Goal: Information Seeking & Learning: Learn about a topic

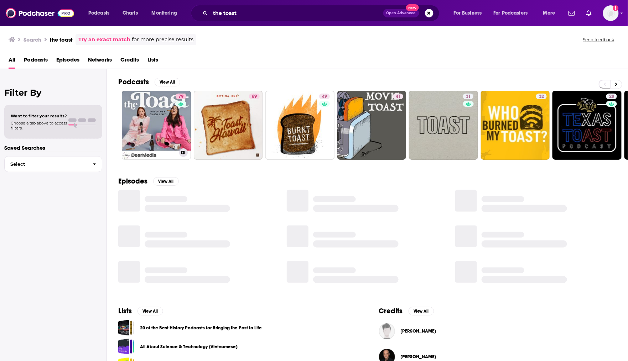
click at [153, 117] on link "79 The Toast" at bounding box center [156, 125] width 69 height 69
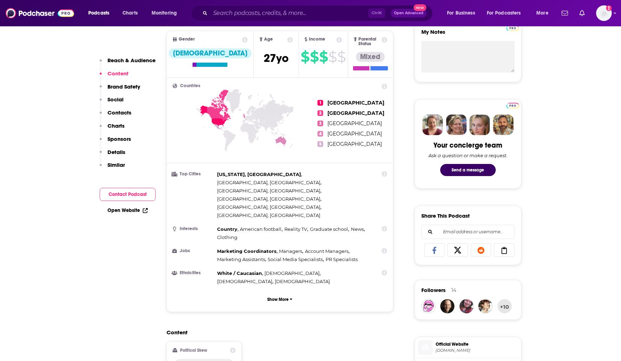
scroll to position [89, 0]
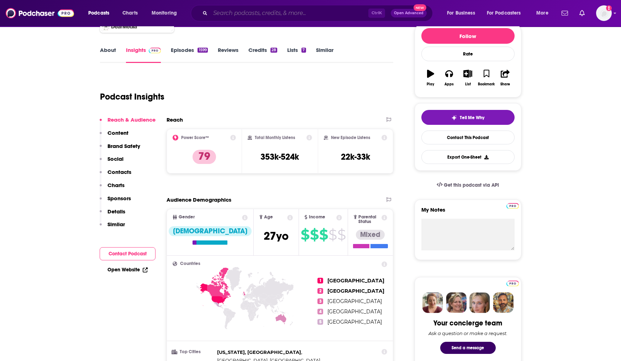
click at [246, 11] on input "Search podcasts, credits, & more..." at bounding box center [289, 12] width 158 height 11
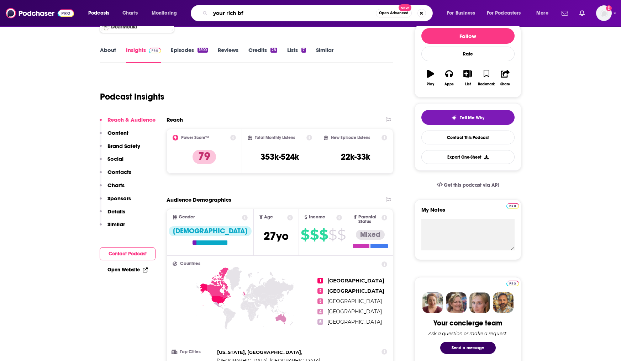
type input "your rich bff"
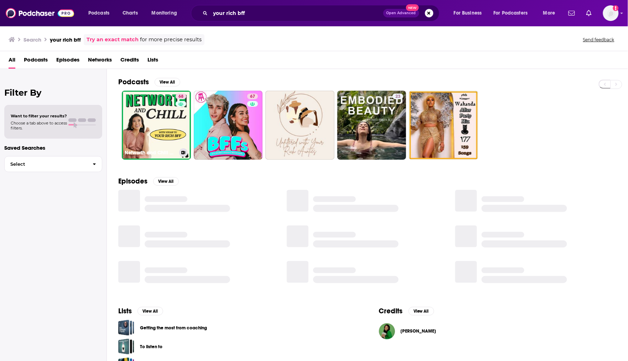
click at [159, 132] on link "68 Networth and Chill with Your Rich BFF" at bounding box center [156, 125] width 69 height 69
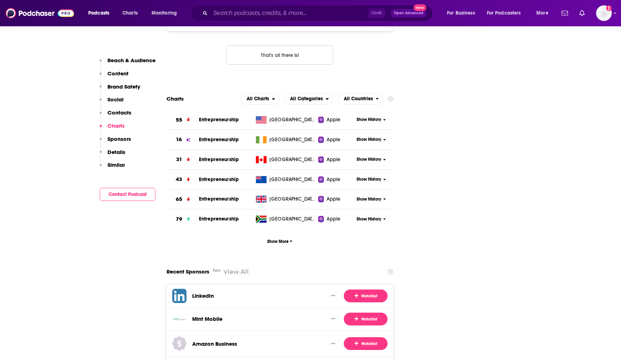
scroll to position [1023, 0]
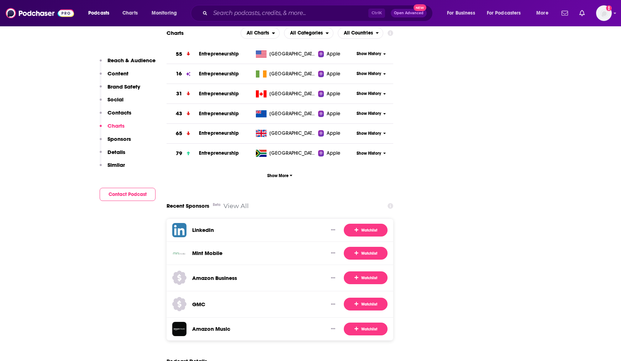
click at [115, 166] on p "Similar" at bounding box center [115, 165] width 17 height 7
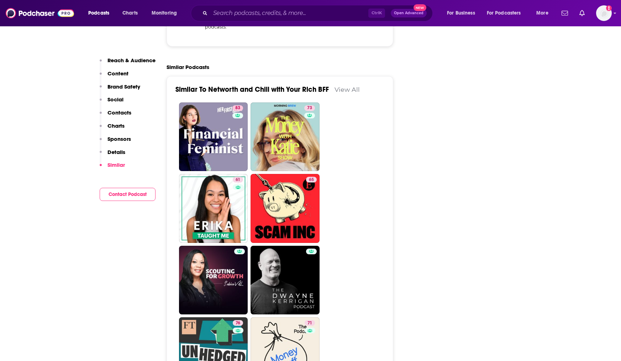
scroll to position [1610, 0]
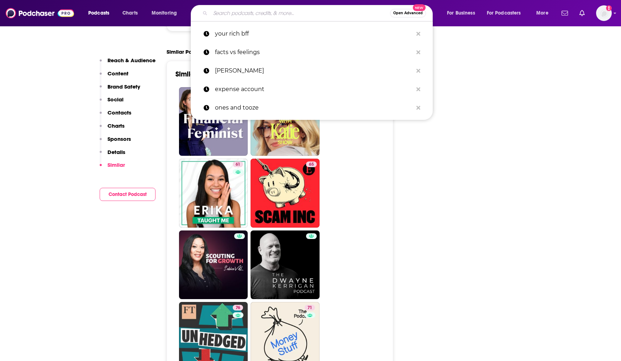
click at [267, 12] on input "Search podcasts, credits, & more..." at bounding box center [300, 12] width 180 height 11
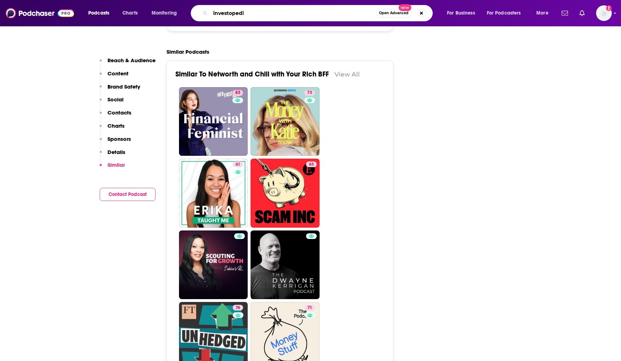
type input "investopedia"
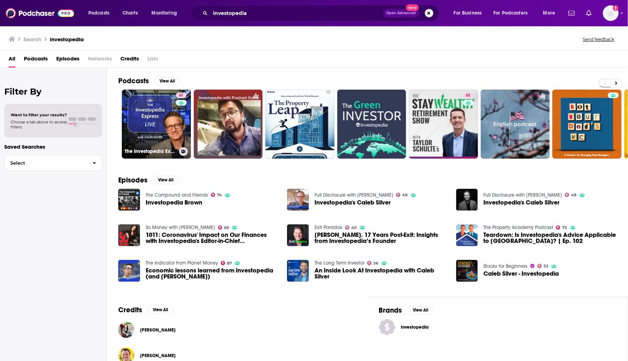
click at [143, 131] on link "61 The Investopedia Express with Caleb Silver" at bounding box center [156, 124] width 69 height 69
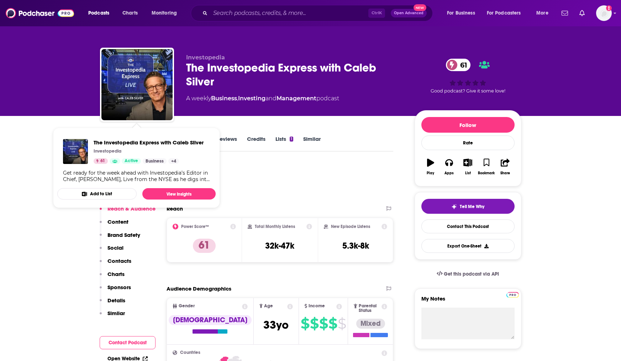
click at [306, 186] on div "Podcast Insights" at bounding box center [244, 181] width 288 height 36
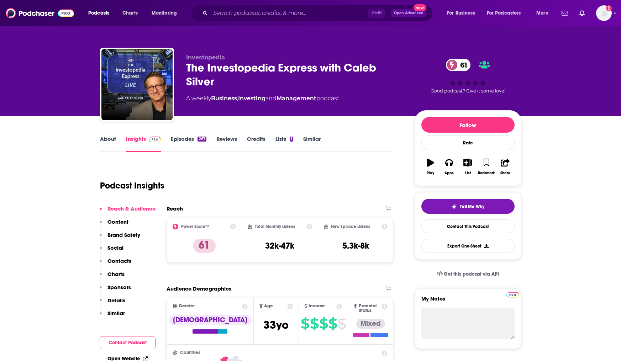
click at [107, 137] on link "About" at bounding box center [108, 144] width 16 height 16
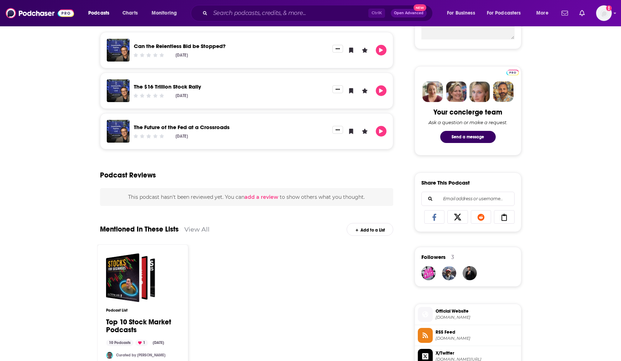
scroll to position [356, 0]
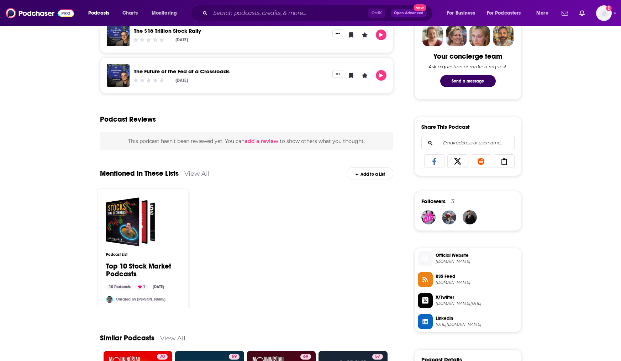
click at [467, 263] on span "Investopedia.com" at bounding box center [477, 261] width 83 height 5
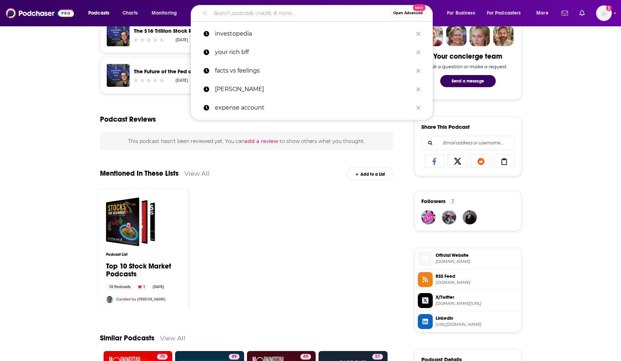
click at [298, 17] on input "Search podcasts, credits, & more..." at bounding box center [300, 12] width 180 height 11
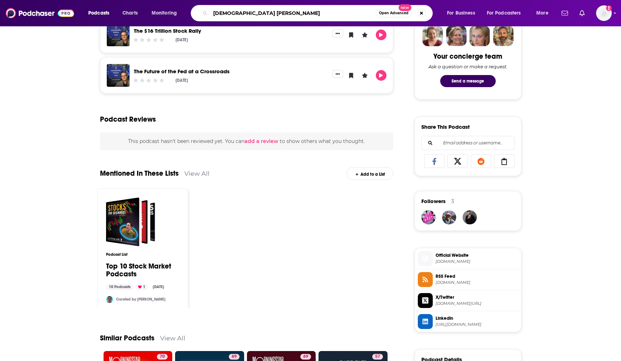
type input "queer moeny"
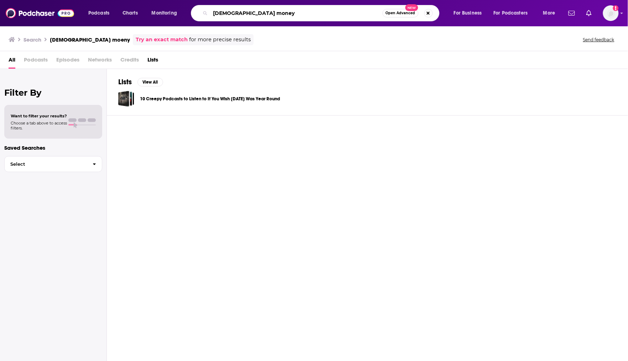
type input "queer money"
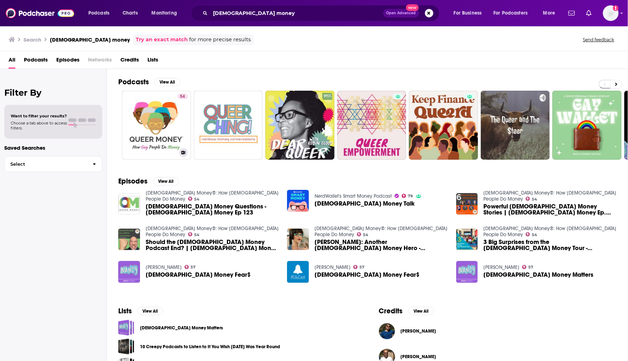
click at [158, 127] on link "54 Queer Money®: How Gay People Do Money" at bounding box center [156, 125] width 69 height 69
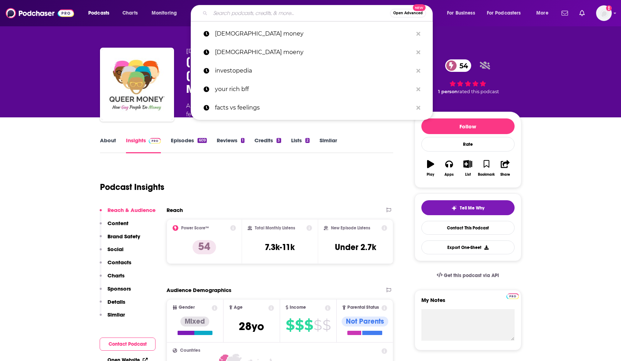
click at [245, 11] on input "Search podcasts, credits, & more..." at bounding box center [300, 12] width 180 height 11
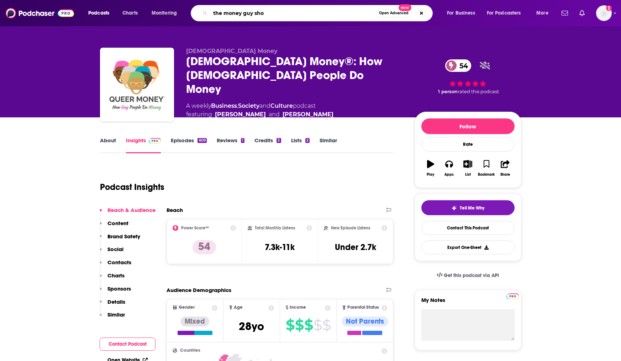
type input "the money guy show"
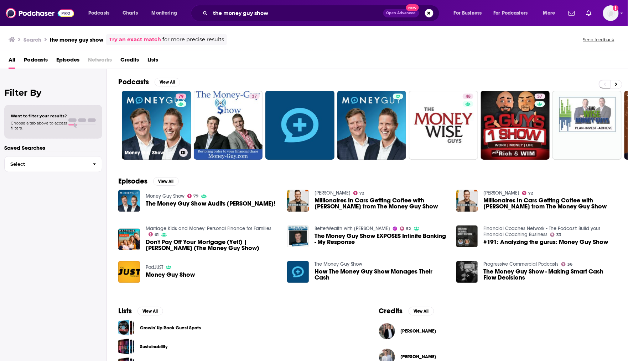
click at [137, 136] on link "79 Money Guy Show" at bounding box center [156, 125] width 69 height 69
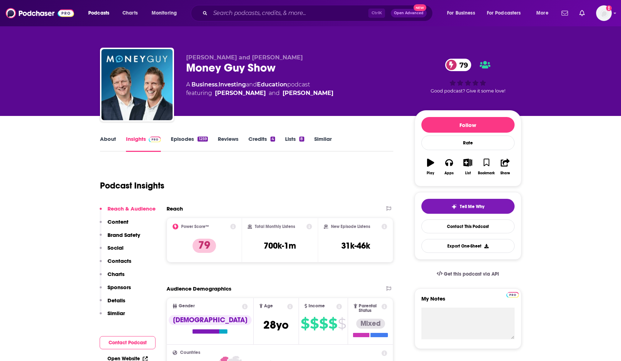
click at [184, 140] on link "Episodes 1259" at bounding box center [189, 144] width 37 height 16
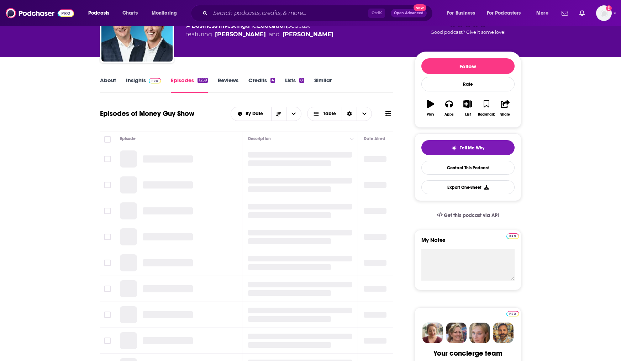
scroll to position [133, 0]
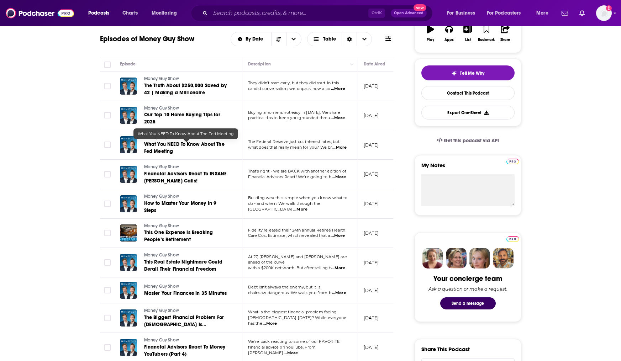
click at [196, 139] on link "Money Guy Show" at bounding box center [186, 138] width 85 height 6
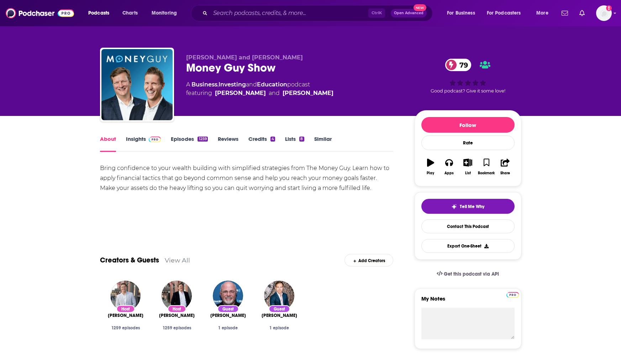
click at [150, 138] on img at bounding box center [155, 140] width 12 height 6
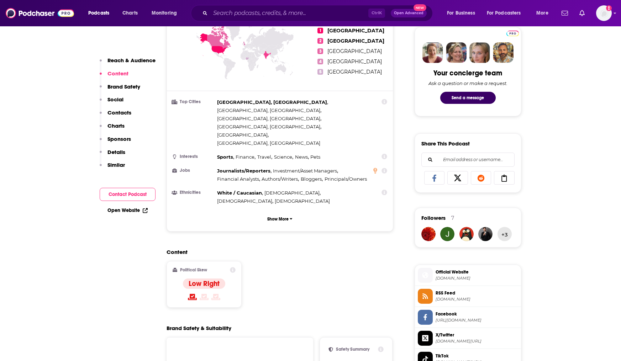
scroll to position [445, 0]
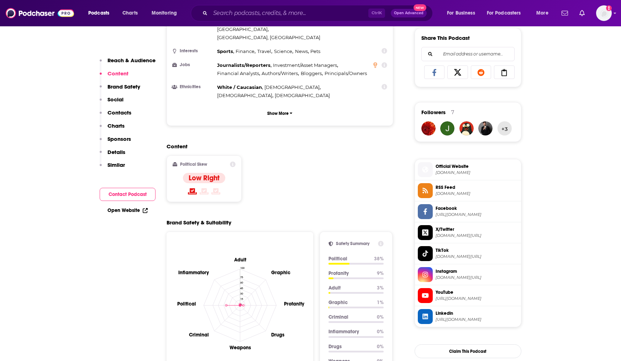
click at [479, 175] on span "moneyguy.com" at bounding box center [477, 172] width 83 height 5
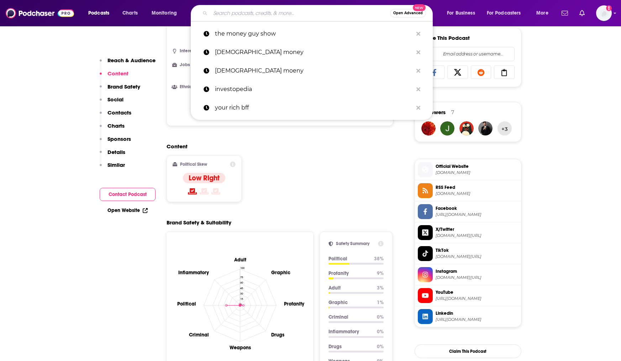
click at [260, 16] on input "Search podcasts, credits, & more..." at bounding box center [300, 12] width 180 height 11
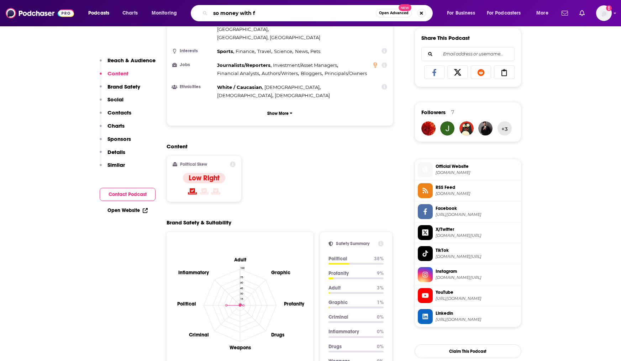
type input "so money with"
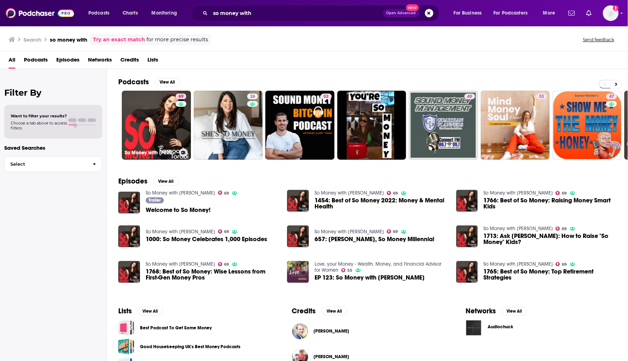
click at [172, 135] on link "69 So Money with Farnoosh Torabi" at bounding box center [156, 125] width 69 height 69
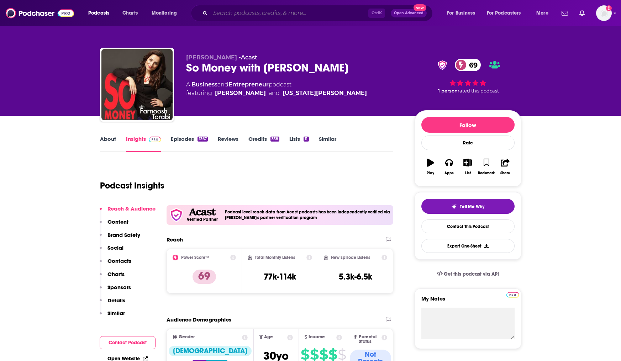
click at [284, 13] on input "Search podcasts, credits, & more..." at bounding box center [289, 12] width 158 height 11
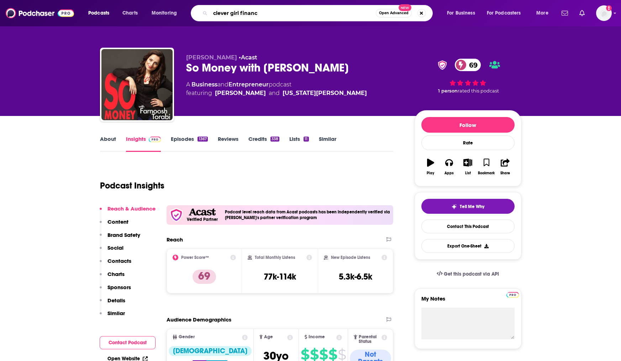
type input "clever girl finance"
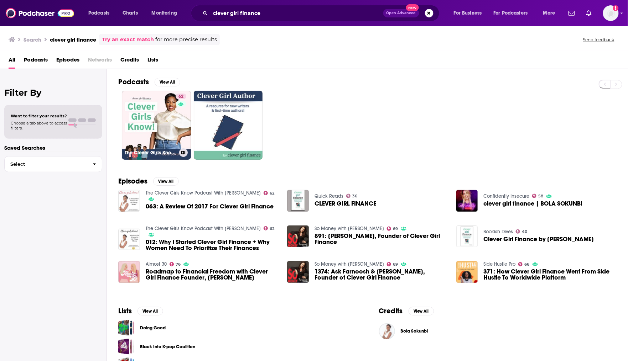
click at [155, 111] on link "62 The Clever Girls Know Podcast With Bola Sokunbi" at bounding box center [156, 125] width 69 height 69
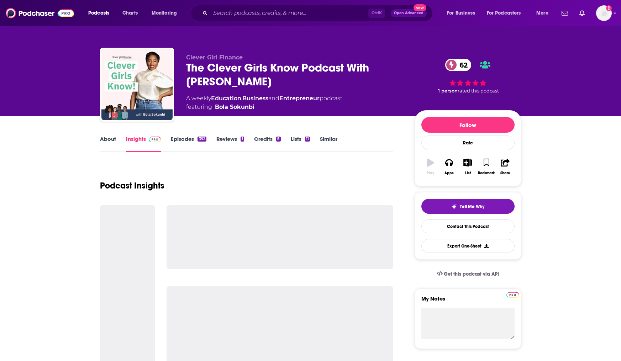
click at [184, 137] on link "Episodes 392" at bounding box center [188, 144] width 35 height 16
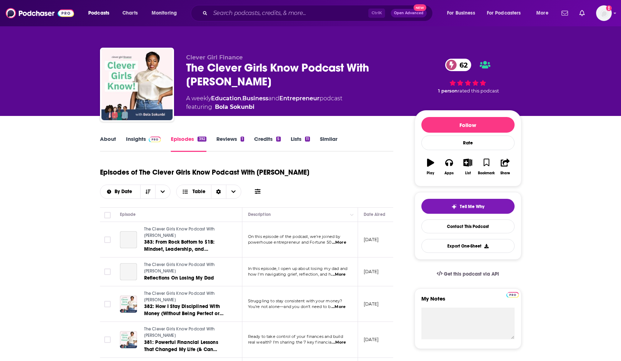
click at [142, 140] on link "Insights" at bounding box center [143, 144] width 35 height 16
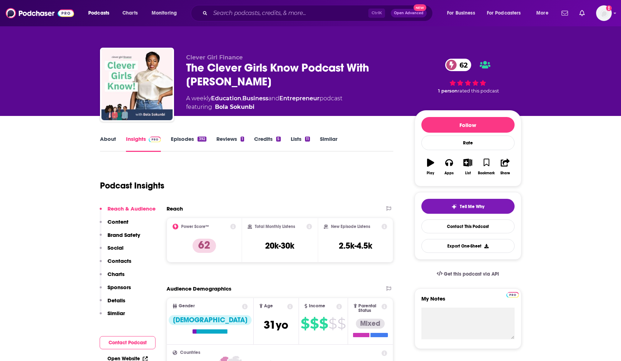
click at [102, 138] on link "About" at bounding box center [108, 144] width 16 height 16
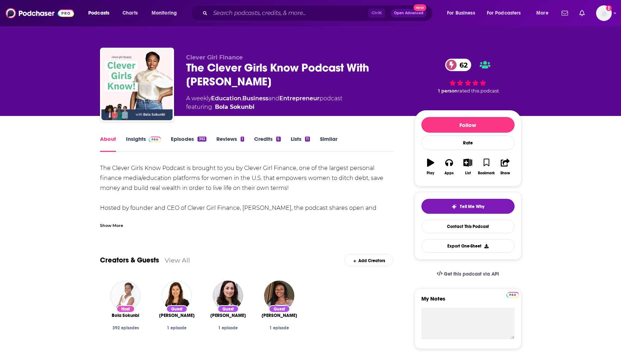
click at [181, 141] on link "Episodes 392" at bounding box center [188, 144] width 35 height 16
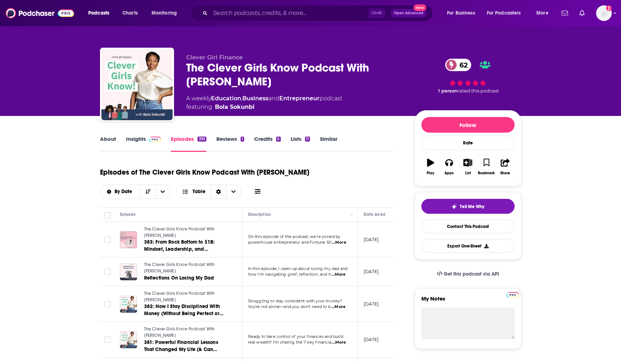
click at [150, 137] on img at bounding box center [155, 140] width 12 height 6
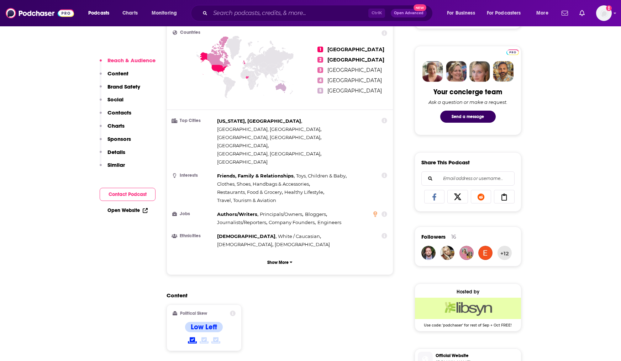
scroll to position [400, 0]
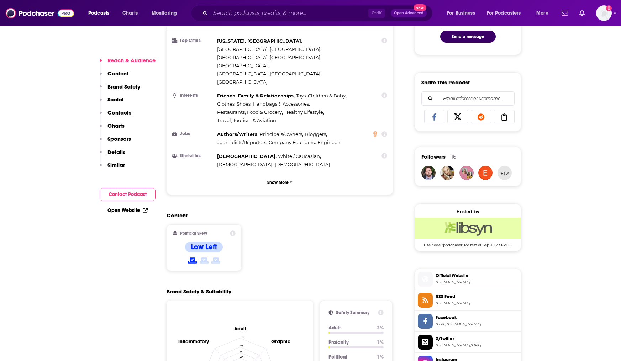
click at [469, 283] on span "sites.libsyn.com" at bounding box center [477, 282] width 83 height 5
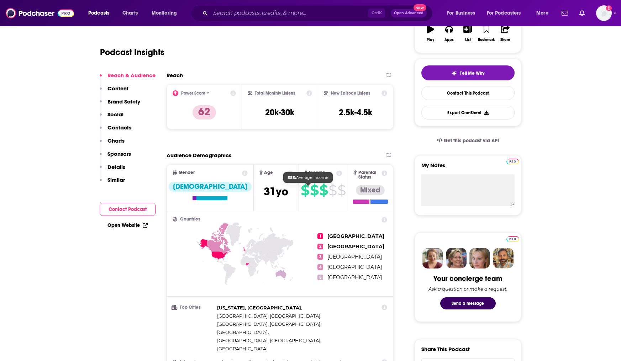
scroll to position [0, 0]
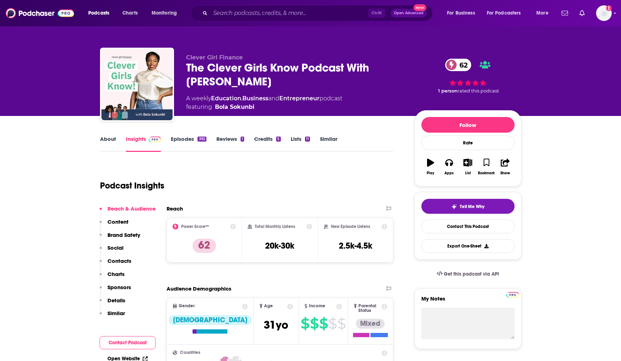
click at [186, 137] on link "Episodes 392" at bounding box center [188, 144] width 35 height 16
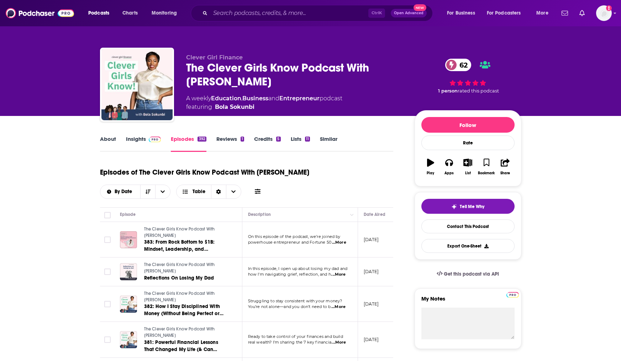
click at [152, 141] on img at bounding box center [155, 140] width 12 height 6
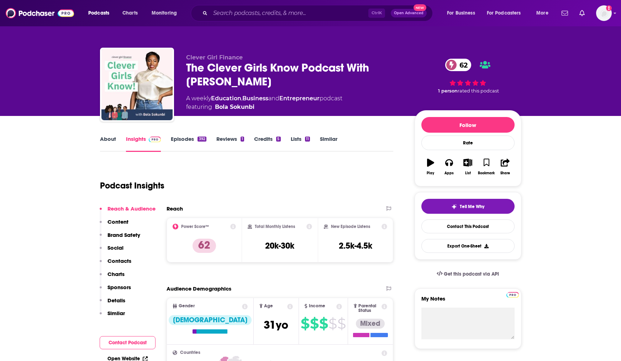
click at [117, 314] on p "Similar" at bounding box center [115, 313] width 17 height 7
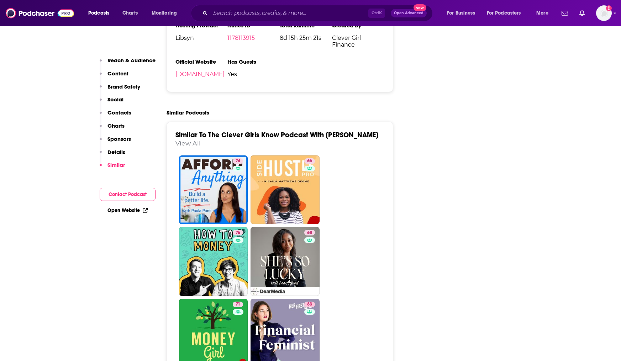
scroll to position [1515, 0]
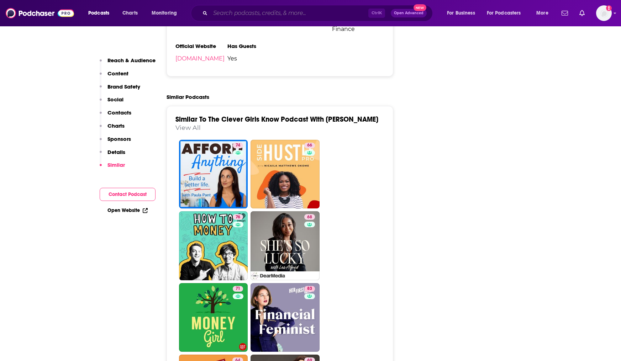
click at [272, 18] on input "Search podcasts, credits, & more..." at bounding box center [289, 12] width 158 height 11
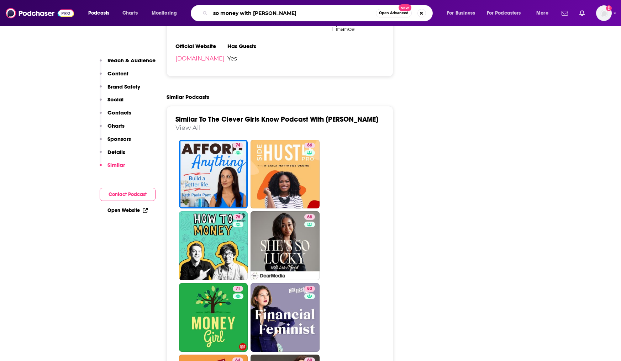
type input "so money with farnoosh"
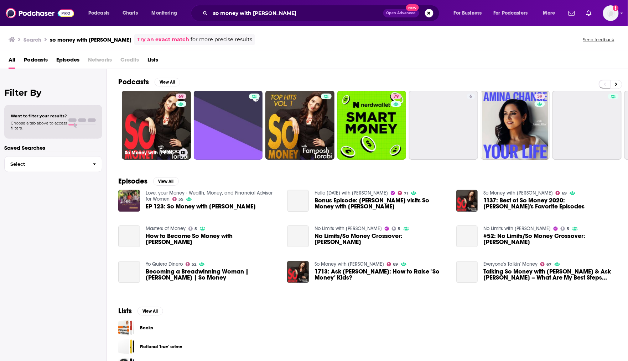
click at [158, 123] on link "69 So Money with Farnoosh Torabi" at bounding box center [156, 125] width 69 height 69
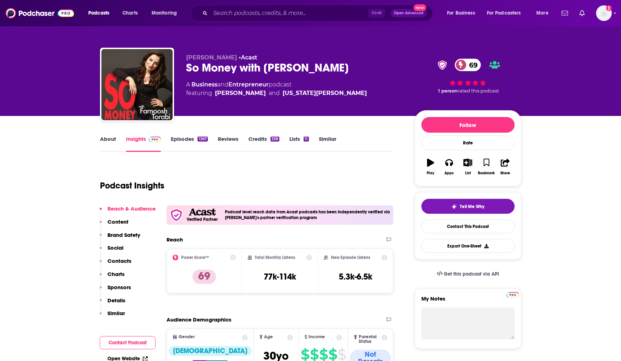
click at [190, 141] on link "Episodes 1367" at bounding box center [189, 144] width 37 height 16
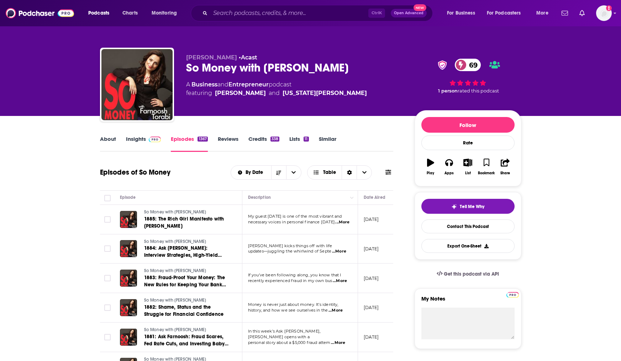
click at [135, 139] on link "Insights" at bounding box center [143, 144] width 35 height 16
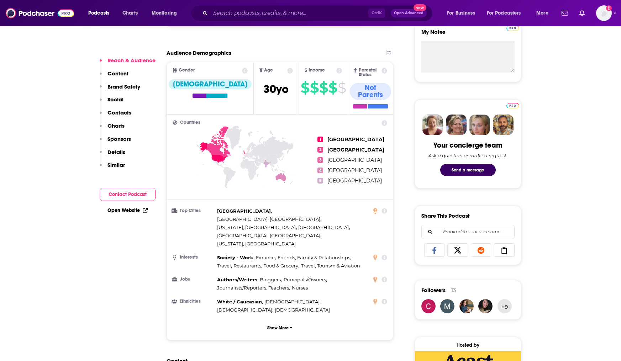
click at [112, 168] on p "Similar" at bounding box center [115, 165] width 17 height 7
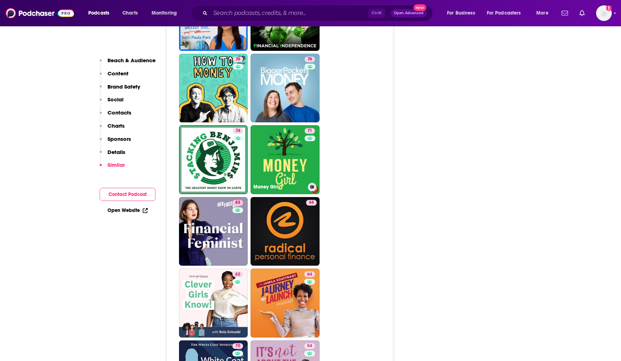
scroll to position [1869, 0]
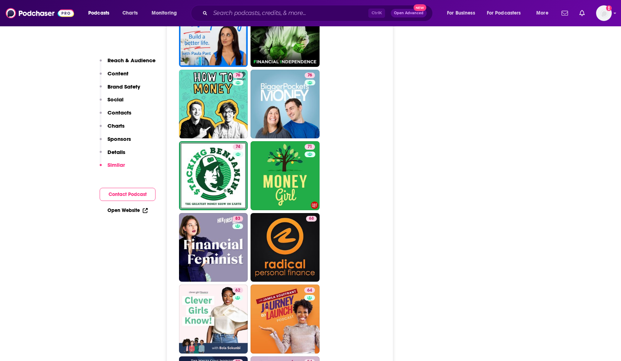
click at [446, 104] on div "Follow Rate Play Apps List Bookmark Share Tell Me Why Contact This Podcast Expo…" at bounding box center [468, 338] width 107 height 4194
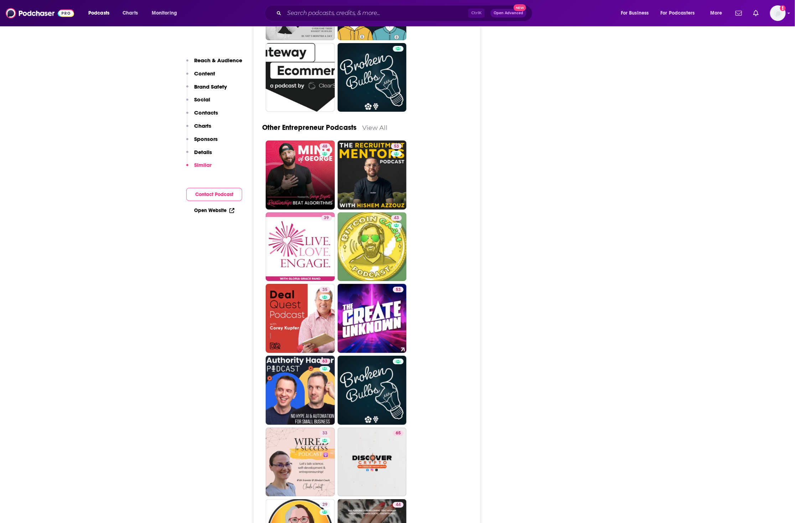
scroll to position [3159, 0]
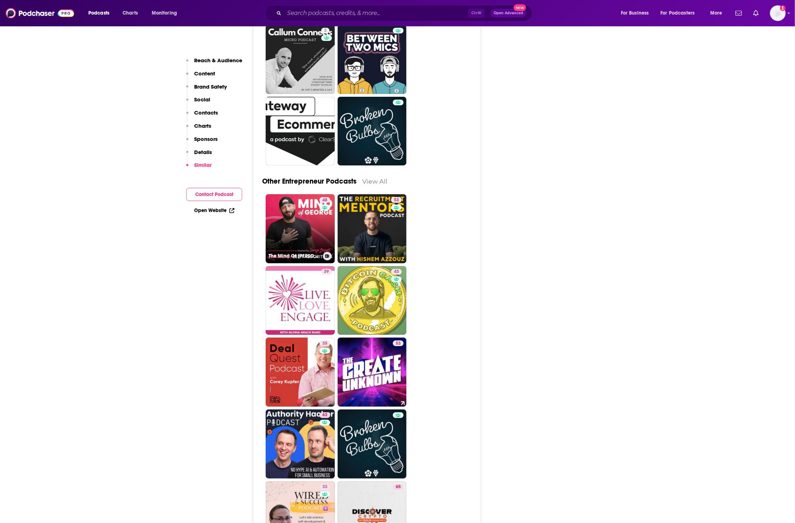
click at [325, 214] on div "48" at bounding box center [325, 224] width 12 height 55
type input "https://www.podchaser.com/podcasts/the-mind-of-george-show-1104069"
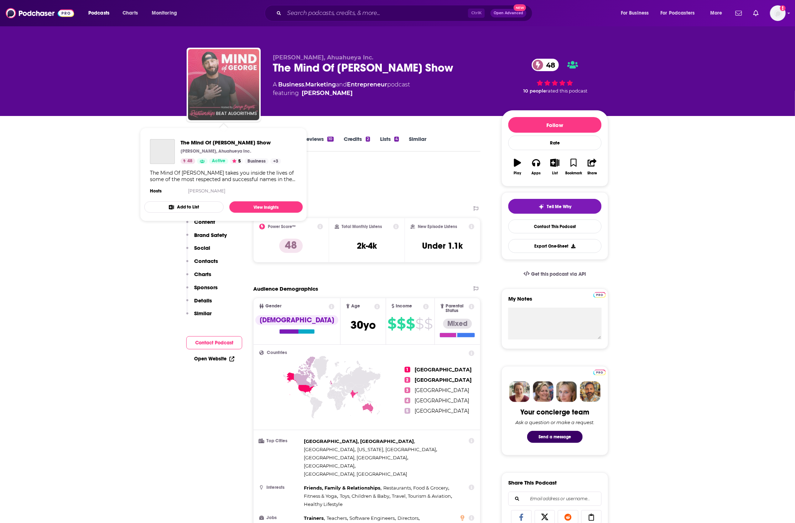
click at [207, 84] on img "The Mind Of George Show" at bounding box center [223, 84] width 71 height 71
click at [211, 80] on img "The Mind Of George Show" at bounding box center [223, 84] width 71 height 71
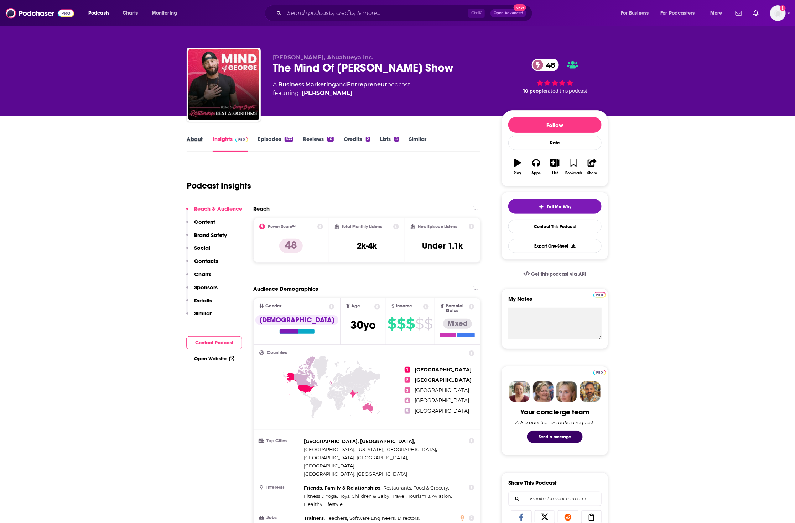
click at [205, 139] on div "About" at bounding box center [200, 144] width 26 height 16
click at [201, 138] on link "About" at bounding box center [195, 144] width 16 height 16
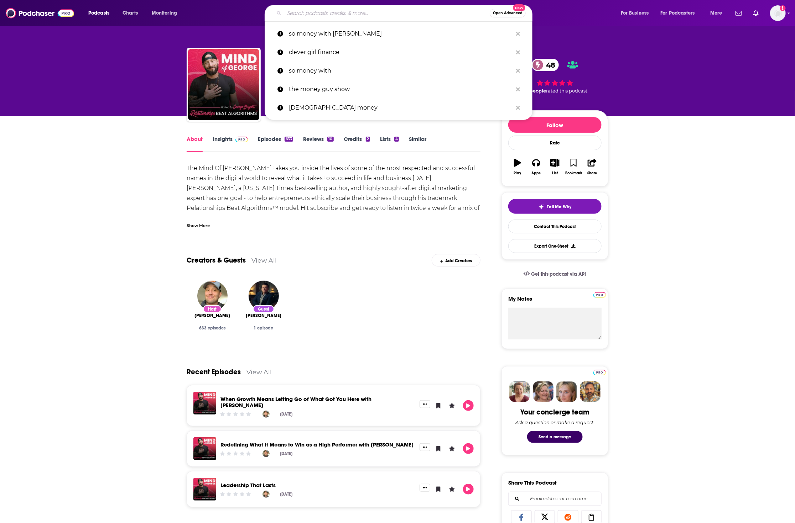
click at [388, 14] on input "Search podcasts, credits, & more..." at bounding box center [386, 12] width 205 height 11
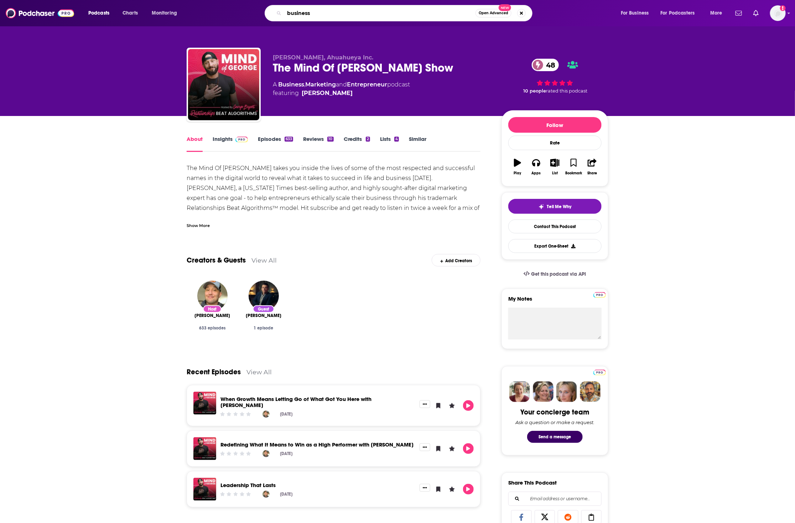
type input "business"
click at [131, 10] on span "Charts" at bounding box center [129, 13] width 15 height 10
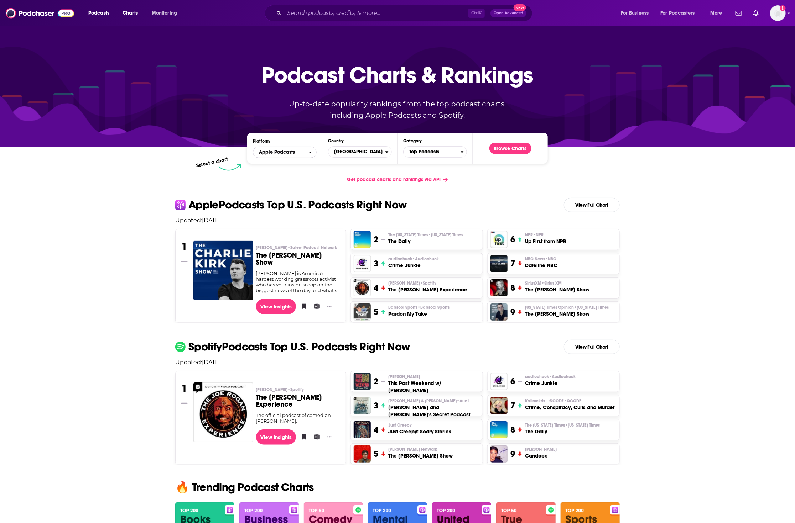
click at [291, 152] on span "Apple Podcasts" at bounding box center [277, 152] width 36 height 5
click at [293, 171] on div "Spotify" at bounding box center [285, 174] width 58 height 9
click at [446, 153] on span "Top Podcasts" at bounding box center [431, 152] width 57 height 12
click at [444, 190] on button "Business" at bounding box center [434, 192] width 57 height 9
click at [514, 148] on button "Browse Charts" at bounding box center [510, 148] width 42 height 11
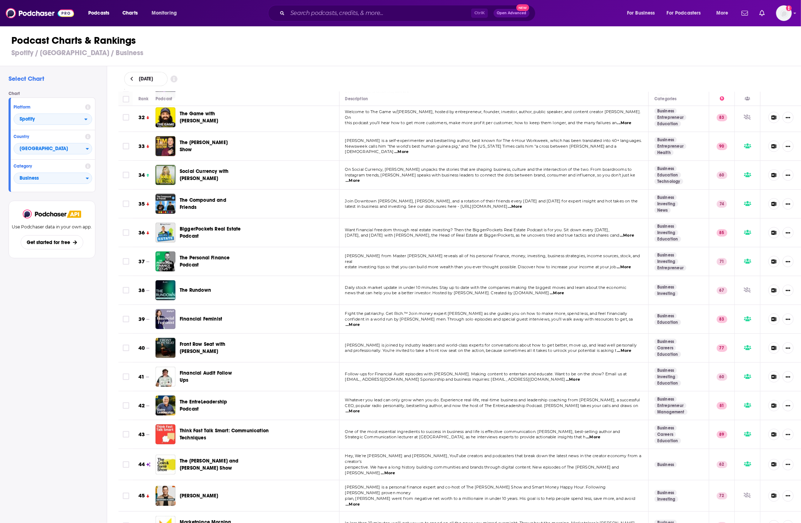
scroll to position [1027, 0]
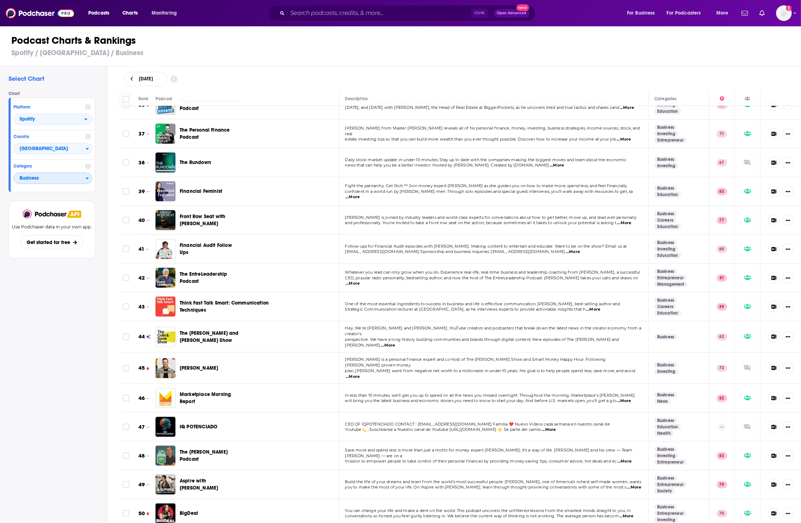
click at [63, 179] on span "Business" at bounding box center [50, 179] width 72 height 12
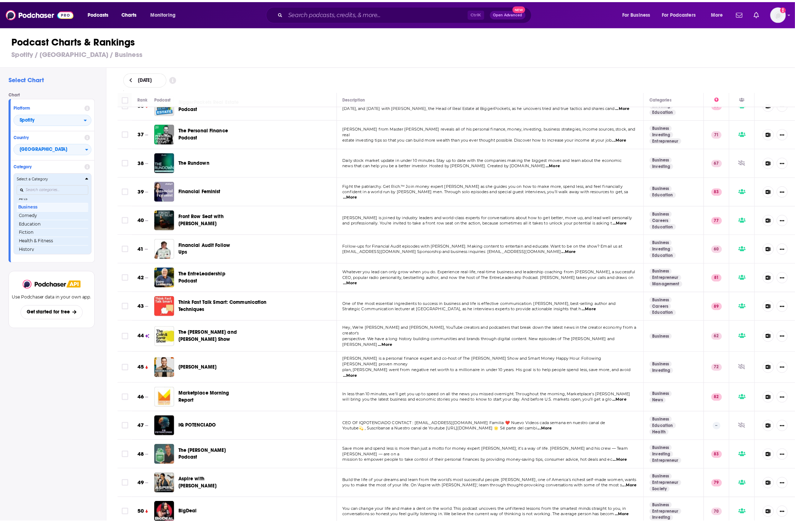
scroll to position [0, 0]
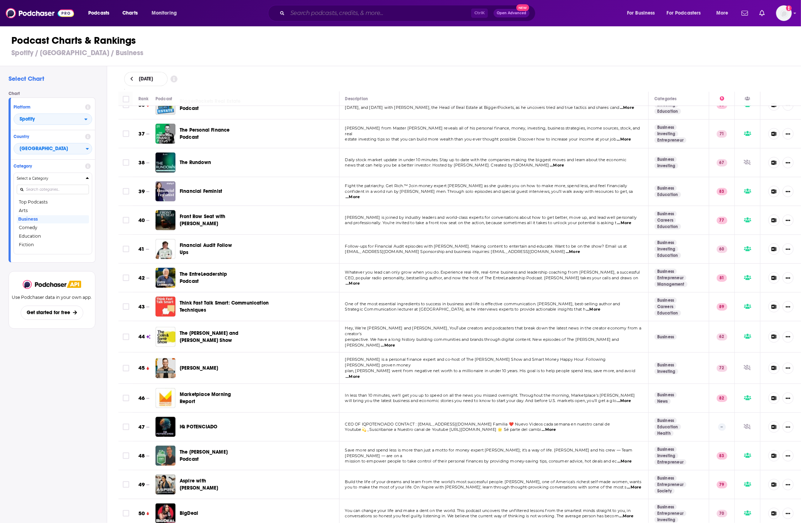
click at [332, 18] on input "Search podcasts, credits, & more..." at bounding box center [380, 12] width 184 height 11
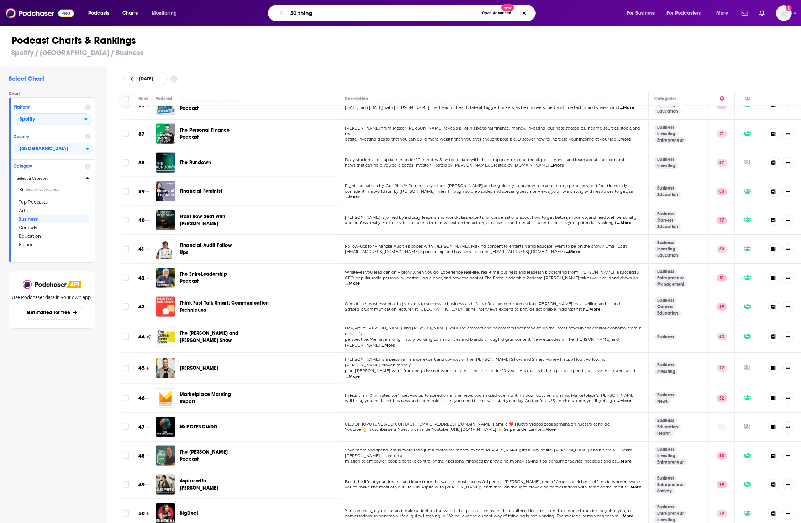
type input "50 things"
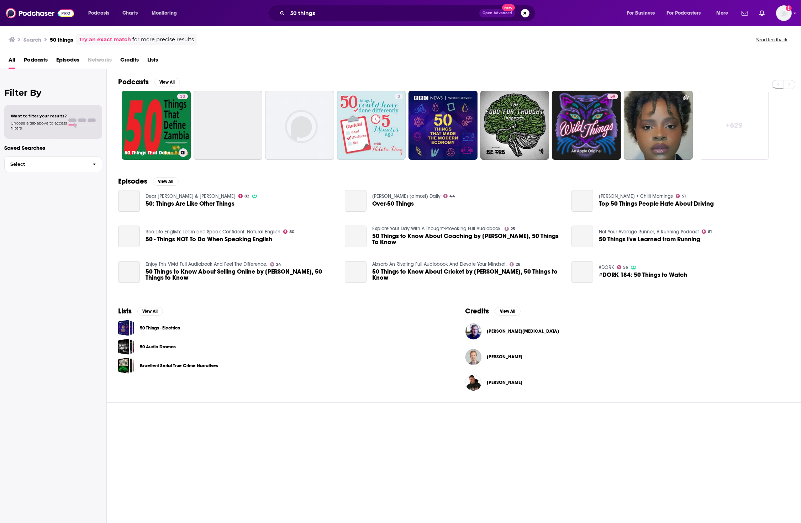
click at [152, 120] on link "33 50 Things That Define Zambia" at bounding box center [156, 125] width 69 height 69
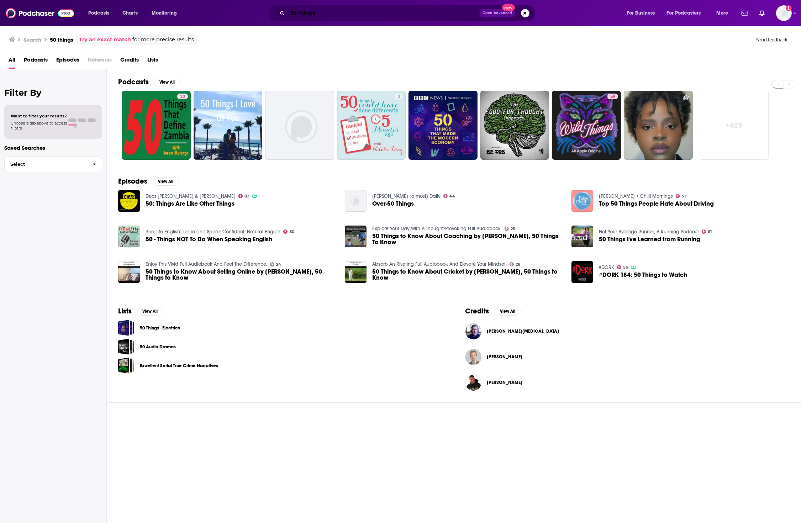
click at [360, 8] on input "50 things" at bounding box center [384, 12] width 192 height 11
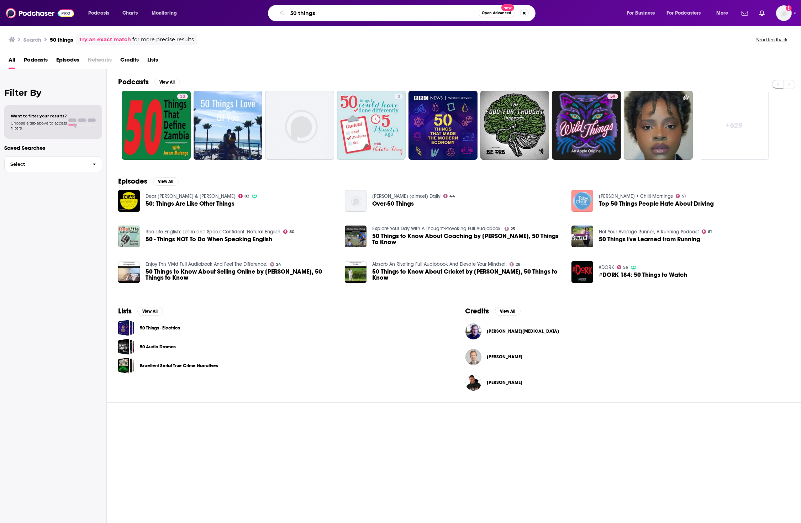
click at [360, 8] on input "50 things" at bounding box center [383, 12] width 191 height 11
type input "g"
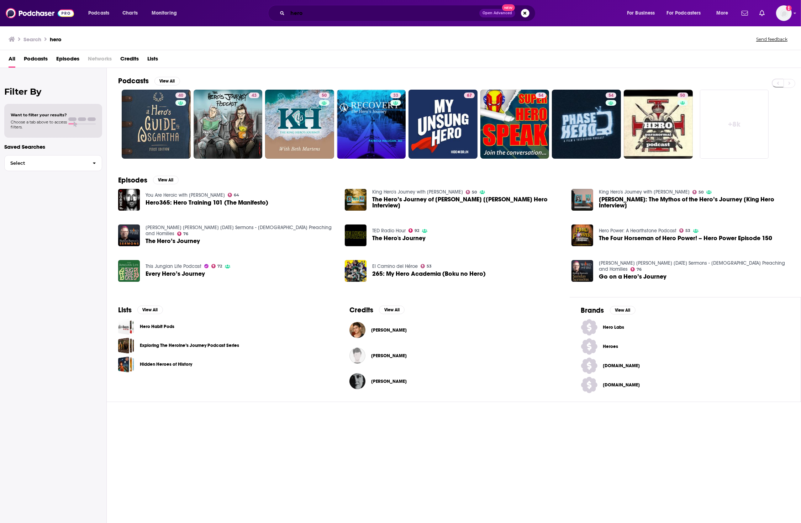
click at [399, 16] on input "hero" at bounding box center [384, 12] width 192 height 11
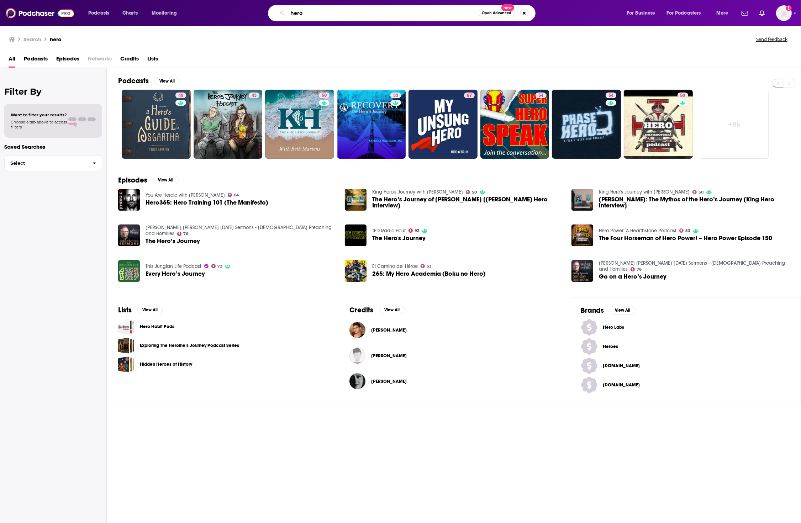
click at [399, 15] on input "hero" at bounding box center [383, 12] width 191 height 11
paste input "Hidden Economics of Remarkable Women"
type input "Hidden Economics of Remarkable Women"
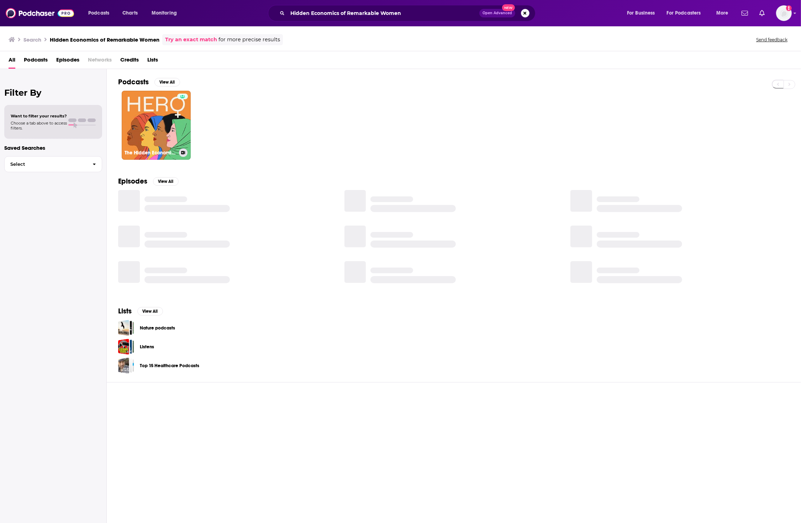
click at [146, 127] on link "The Hidden Economics of Remarkable Women (HERO)" at bounding box center [156, 125] width 69 height 69
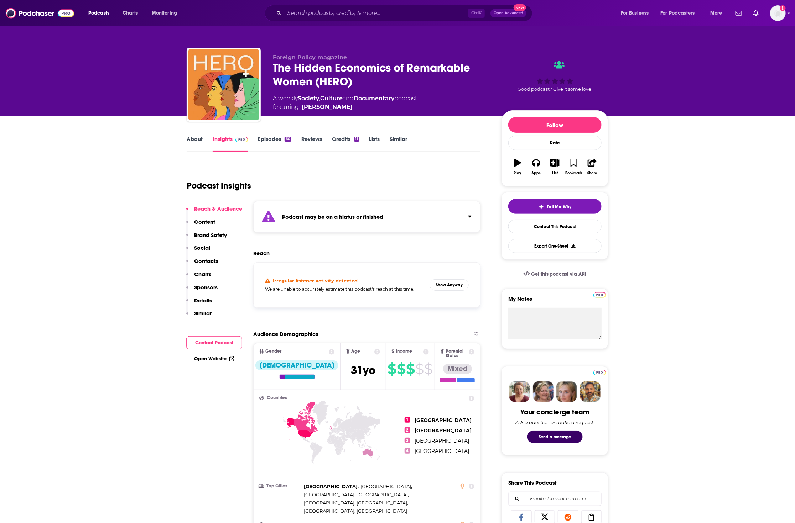
click at [273, 141] on link "Episodes 60" at bounding box center [274, 144] width 33 height 16
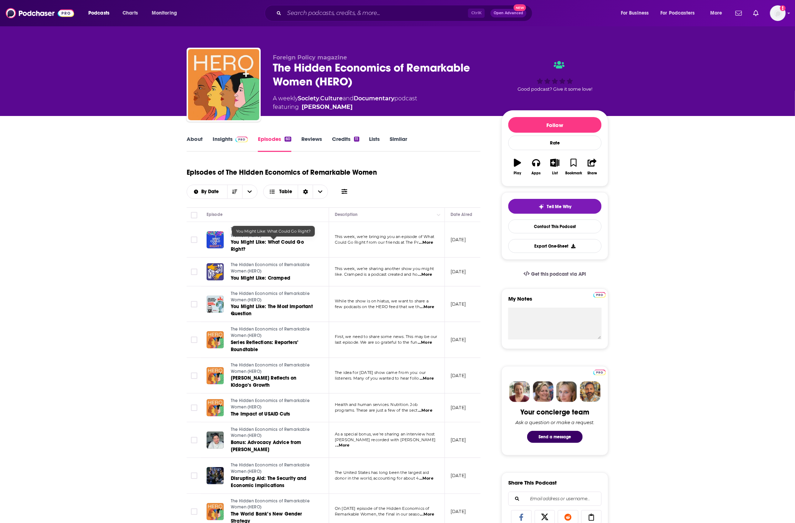
click at [296, 246] on link "You Might Like: What Could Go Right?" at bounding box center [273, 246] width 85 height 14
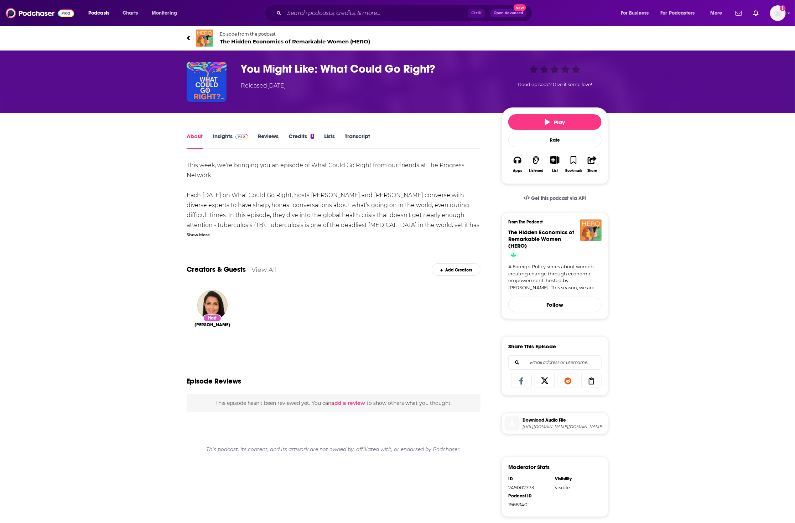
click at [231, 136] on link "Insights" at bounding box center [230, 141] width 35 height 16
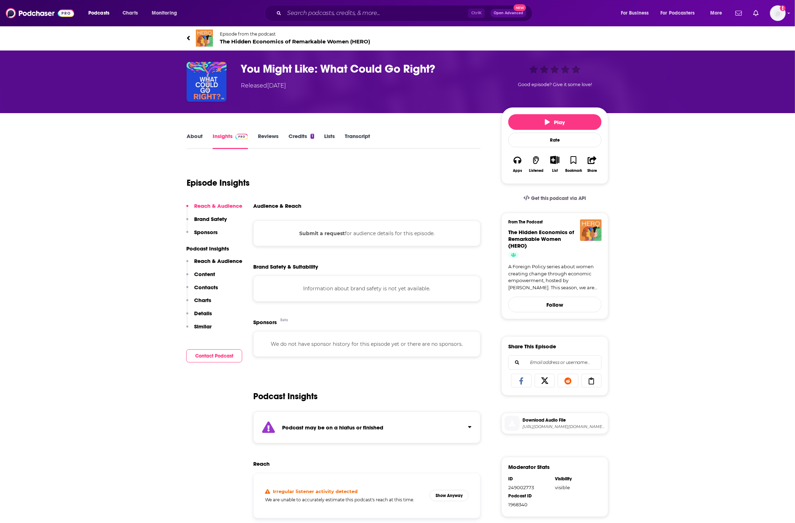
click at [198, 138] on link "About" at bounding box center [195, 141] width 16 height 16
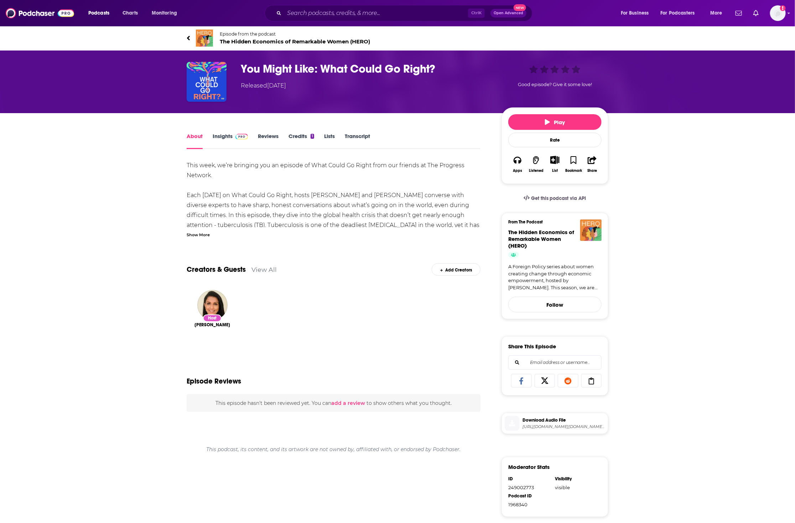
click at [433, 6] on div "Ctrl K Open Advanced New" at bounding box center [398, 13] width 268 height 16
click at [424, 12] on input "Search podcasts, credits, & more..." at bounding box center [376, 12] width 184 height 11
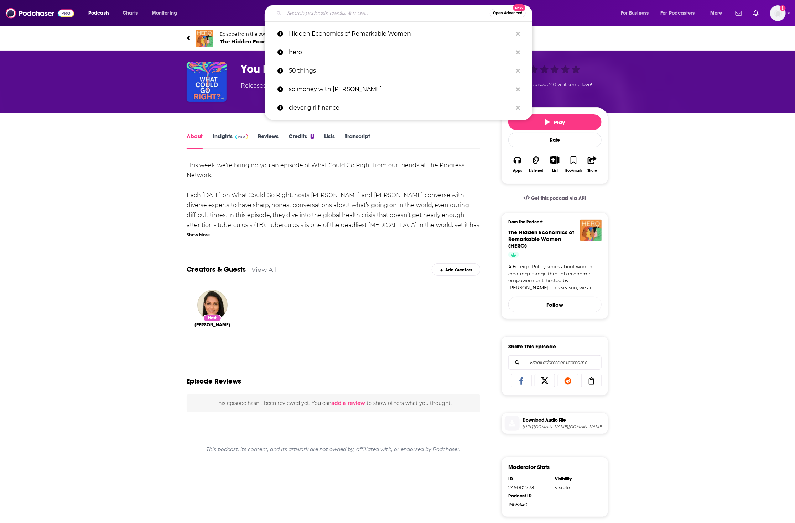
click at [423, 12] on input "Search podcasts, credits, & more..." at bounding box center [386, 12] width 205 height 11
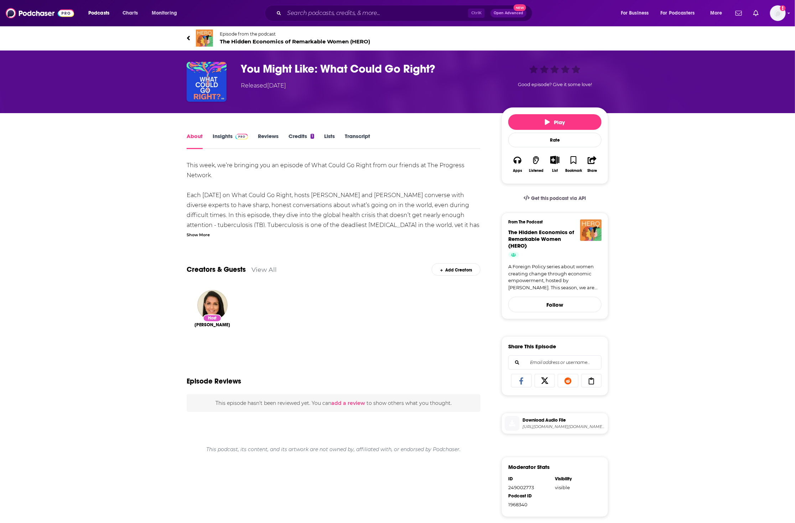
click at [189, 36] on icon at bounding box center [188, 38] width 3 height 5
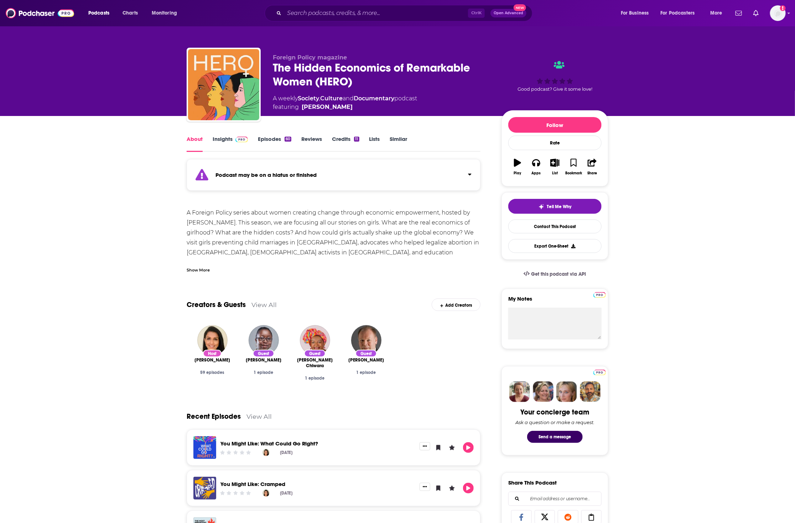
click at [273, 143] on link "Episodes 60" at bounding box center [274, 144] width 33 height 16
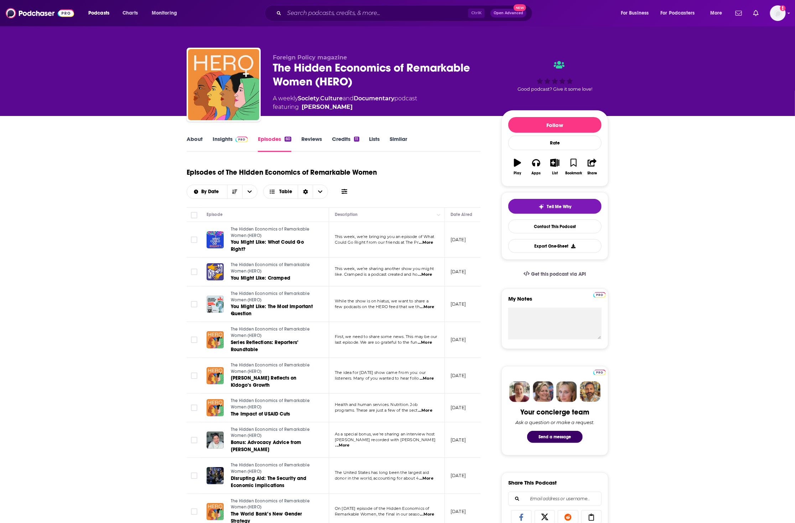
click at [430, 344] on span "...More" at bounding box center [425, 343] width 14 height 6
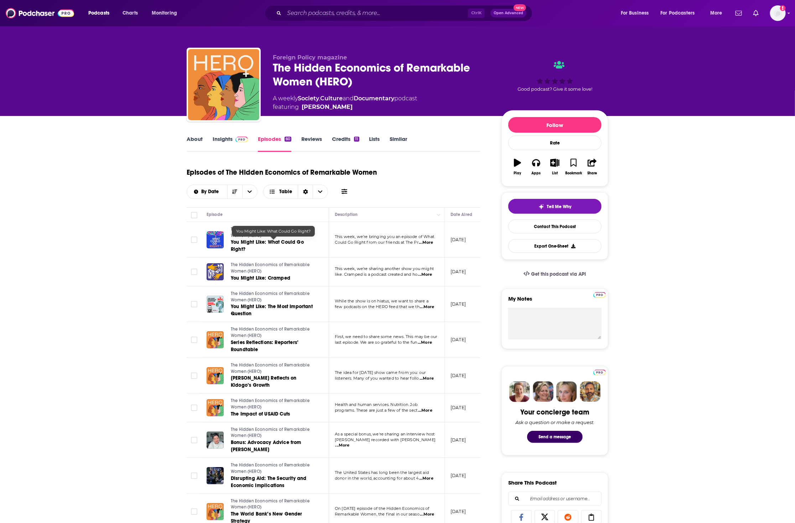
click at [257, 243] on span "You Might Like: What Could Go Right?" at bounding box center [267, 245] width 73 height 13
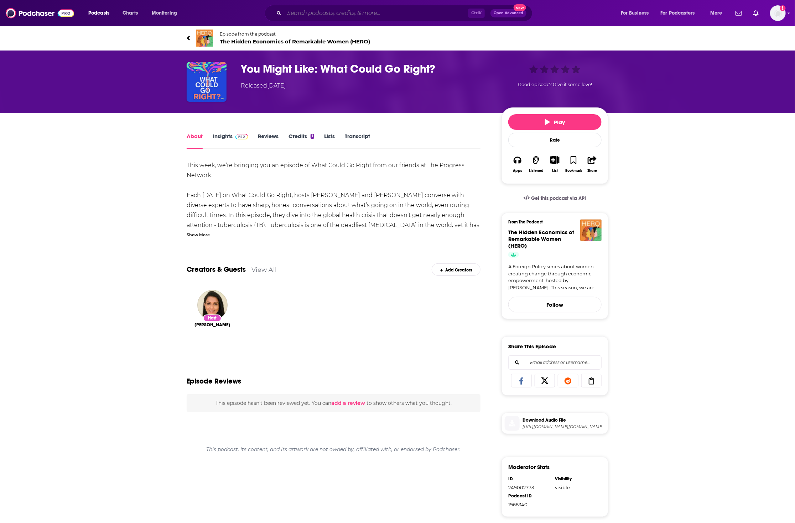
click at [373, 18] on input "Search podcasts, credits, & more..." at bounding box center [376, 12] width 184 height 11
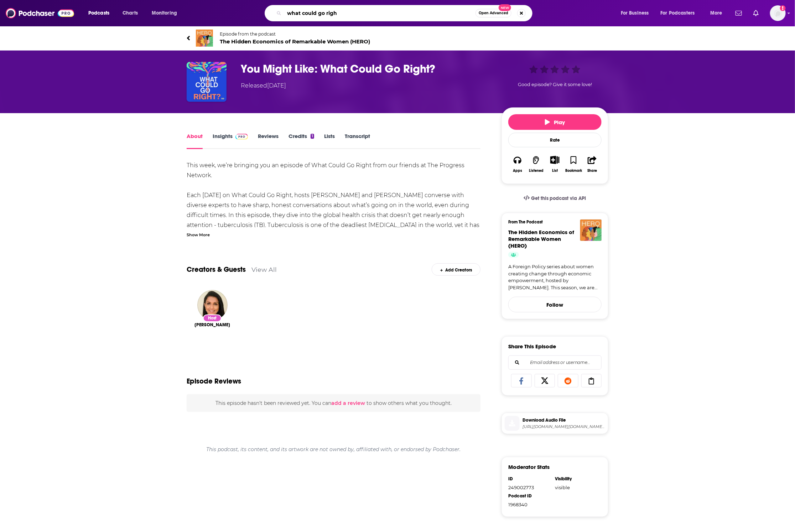
type input "what could go right"
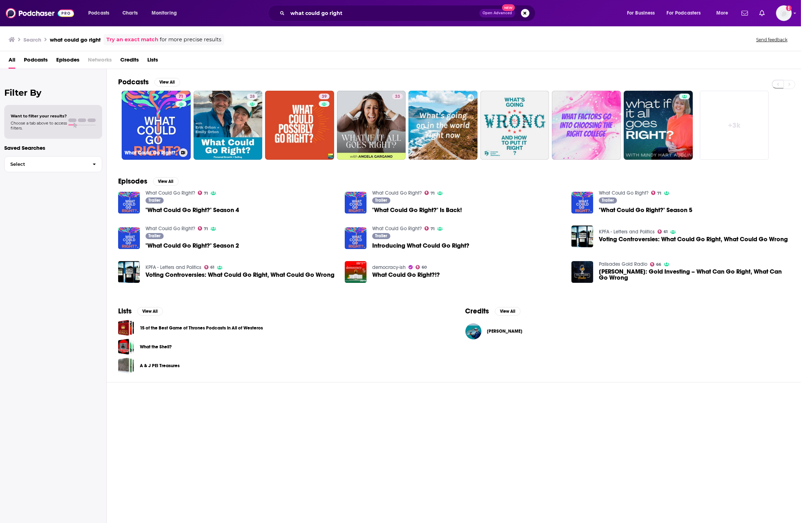
click at [157, 141] on link "71 What Could Go Right?" at bounding box center [156, 125] width 69 height 69
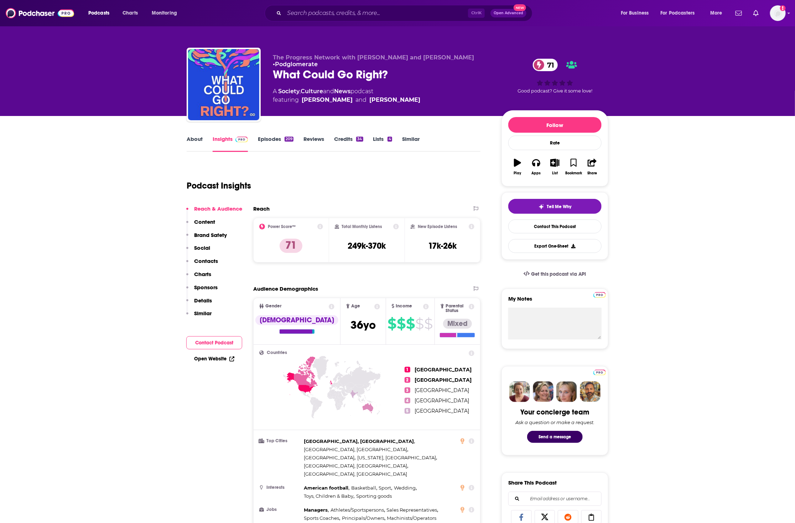
click at [200, 143] on link "About" at bounding box center [195, 144] width 16 height 16
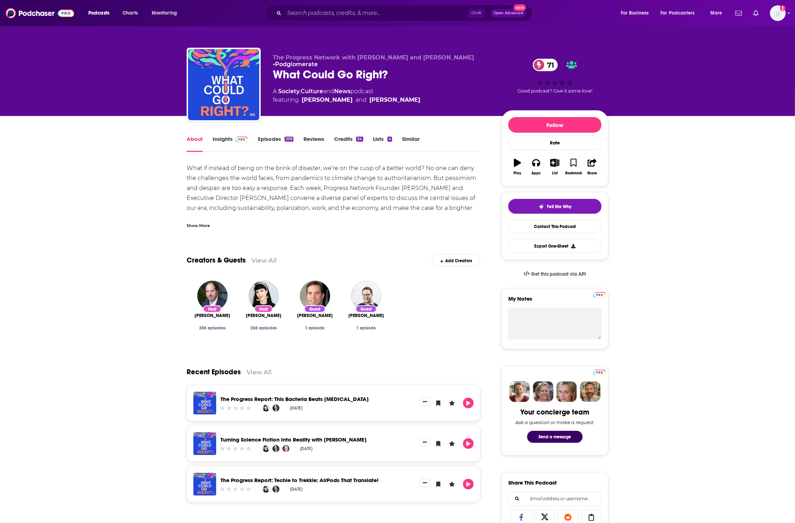
click at [627, 329] on div "About Insights Episodes 209 Reviews Credits 34 Lists 4 Similar What if instead …" at bounding box center [397, 519] width 795 height 806
click at [230, 144] on link "Insights" at bounding box center [230, 144] width 35 height 16
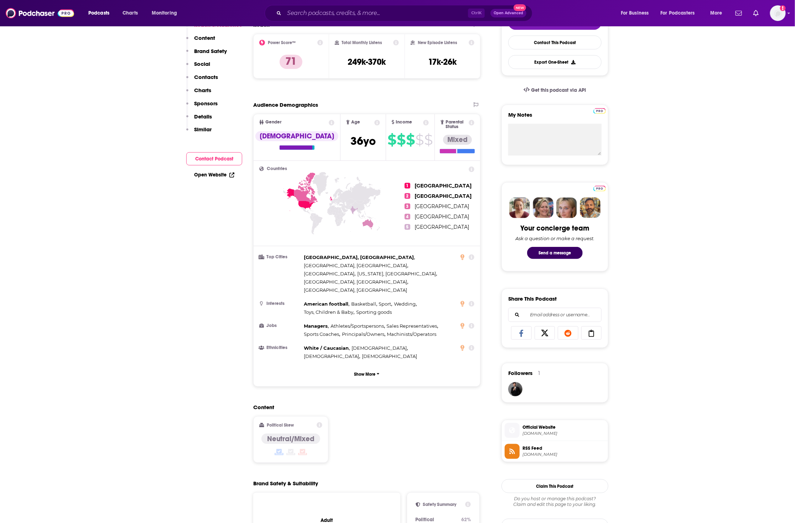
scroll to position [44, 0]
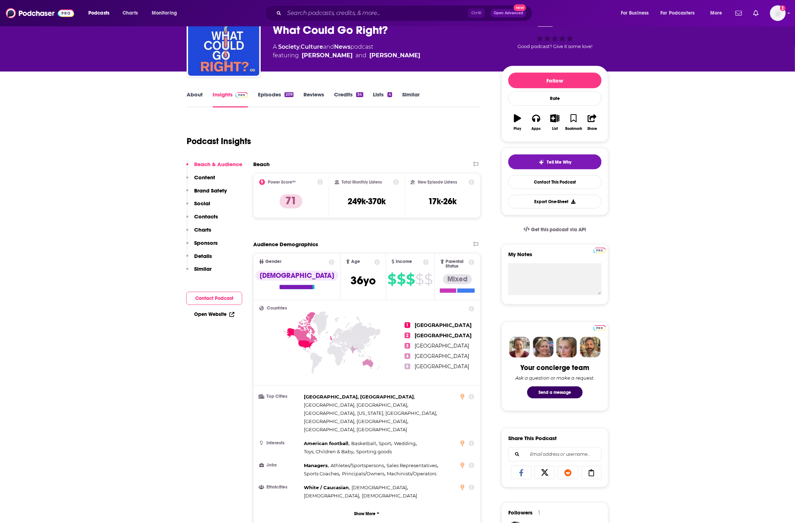
click at [268, 97] on link "Episodes 209" at bounding box center [276, 99] width 36 height 16
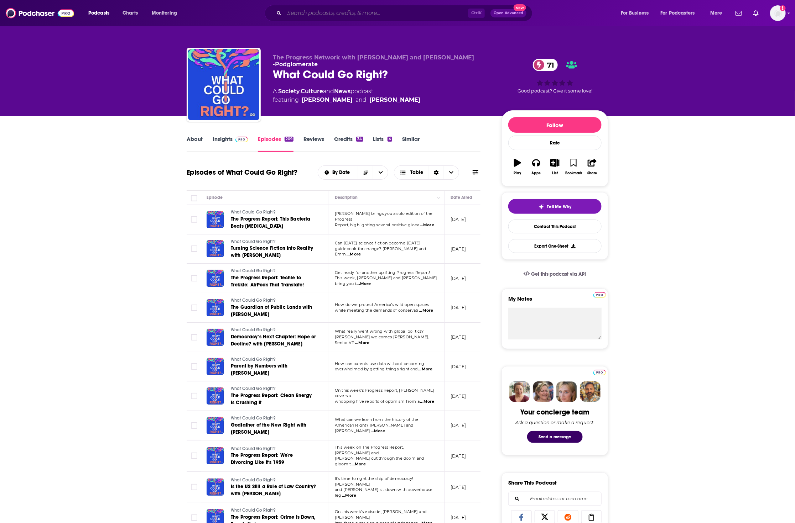
click at [364, 14] on input "Search podcasts, credits, & more..." at bounding box center [376, 12] width 184 height 11
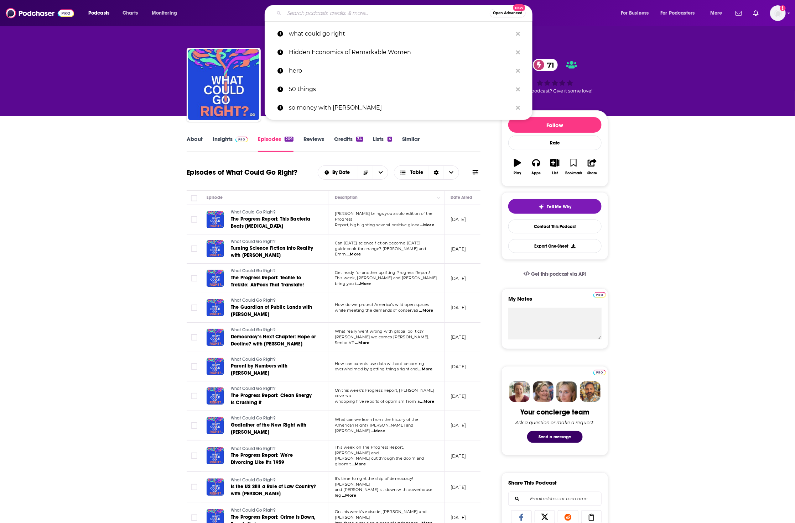
paste input "The Making Finance Work for Women Podcast"
type input "The Making Finance Work for Women Podcast"
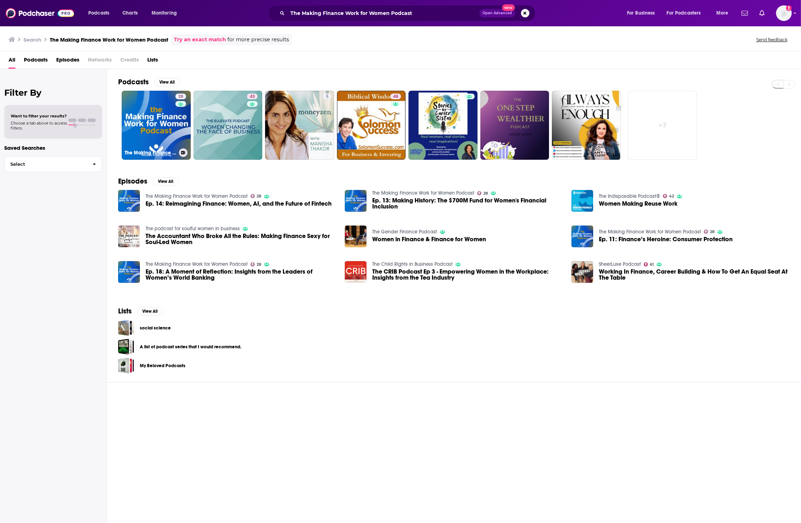
click at [157, 130] on link "28 The Making Finance Work for Women Podcast" at bounding box center [156, 125] width 69 height 69
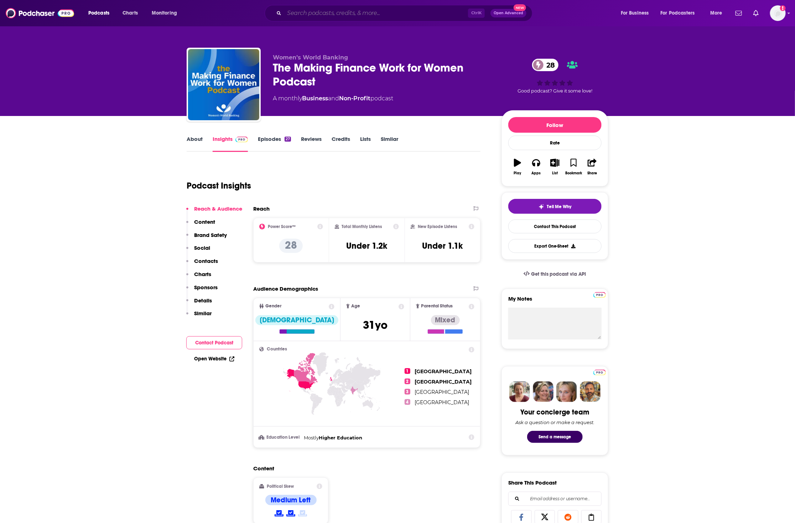
click at [294, 19] on input "Search podcasts, credits, & more..." at bounding box center [376, 12] width 184 height 11
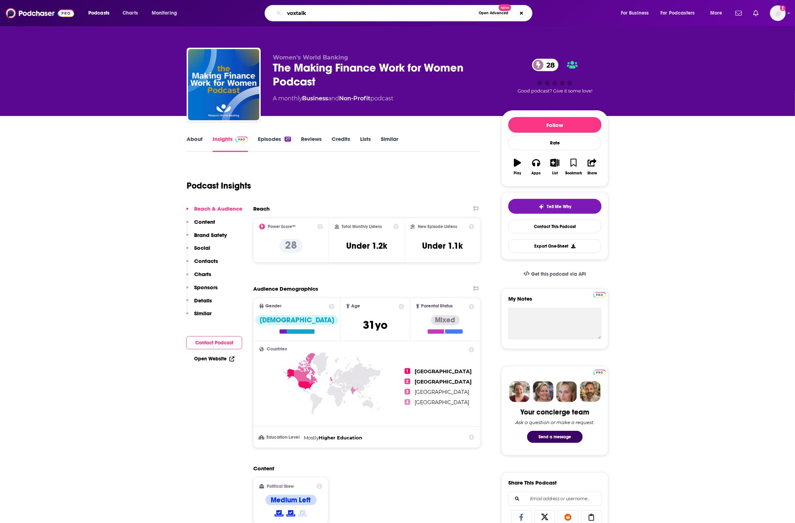
type input "voxtalks"
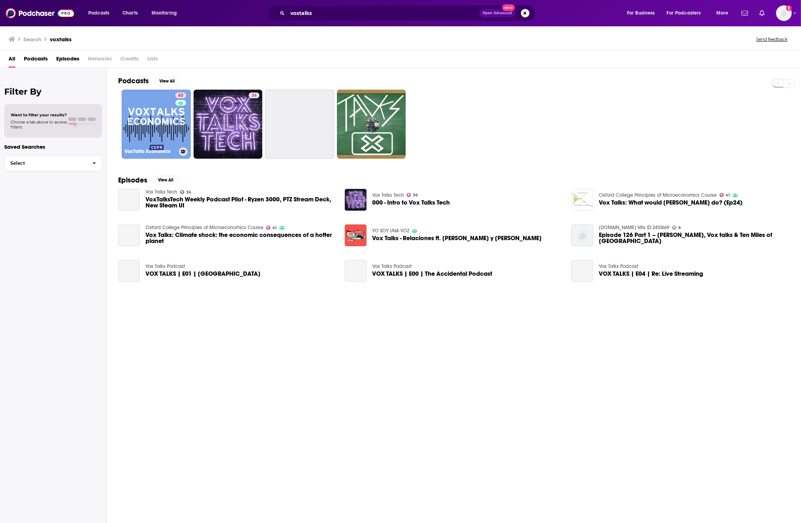
click at [139, 111] on link "63 VoxTalks Economics" at bounding box center [156, 124] width 69 height 69
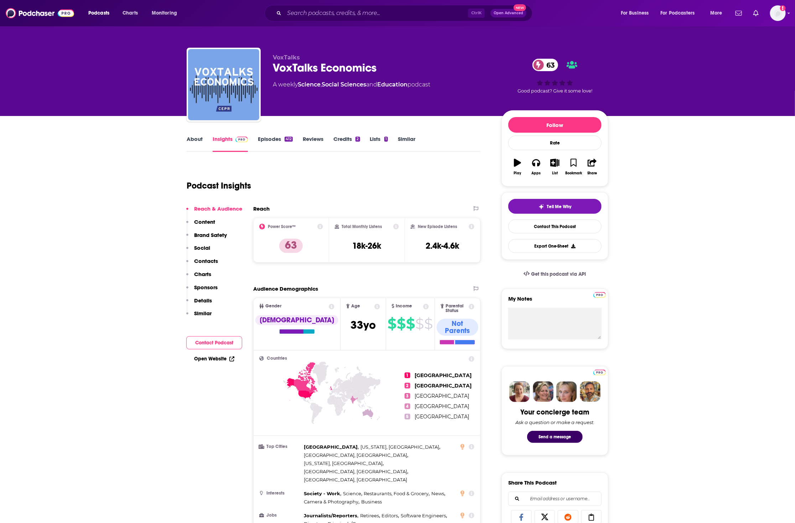
click at [196, 138] on link "About" at bounding box center [195, 144] width 16 height 16
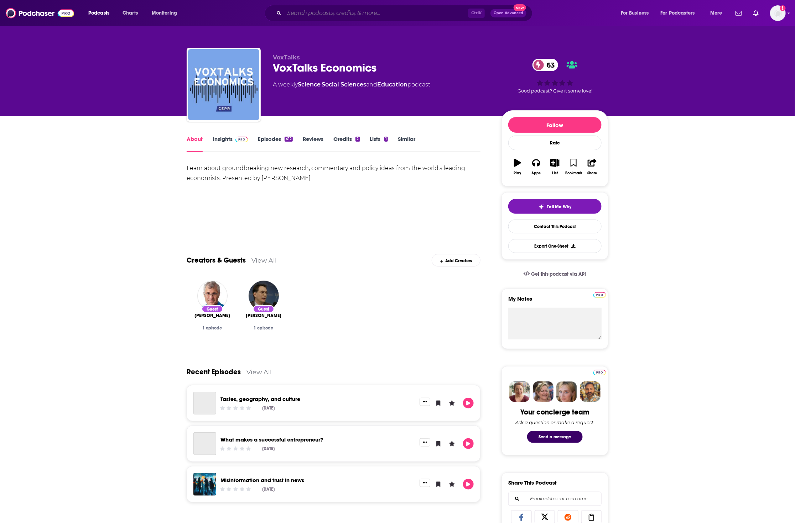
click at [340, 16] on input "Search podcasts, credits, & more..." at bounding box center [376, 12] width 184 height 11
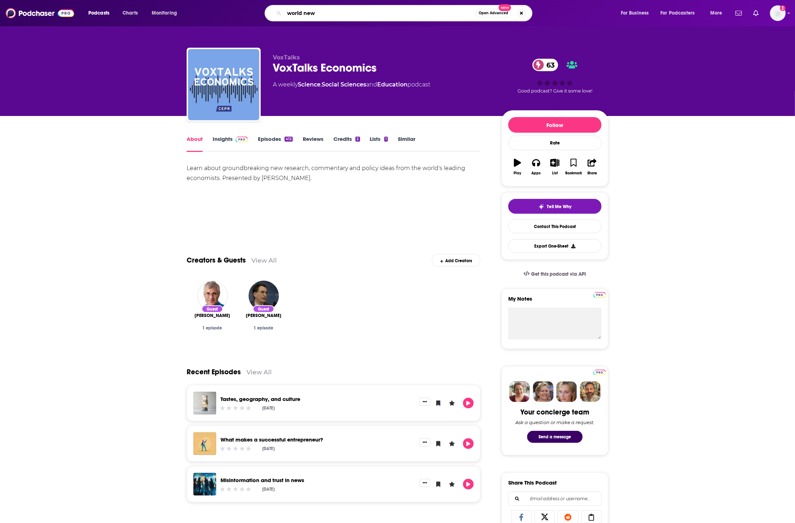
type input "world news"
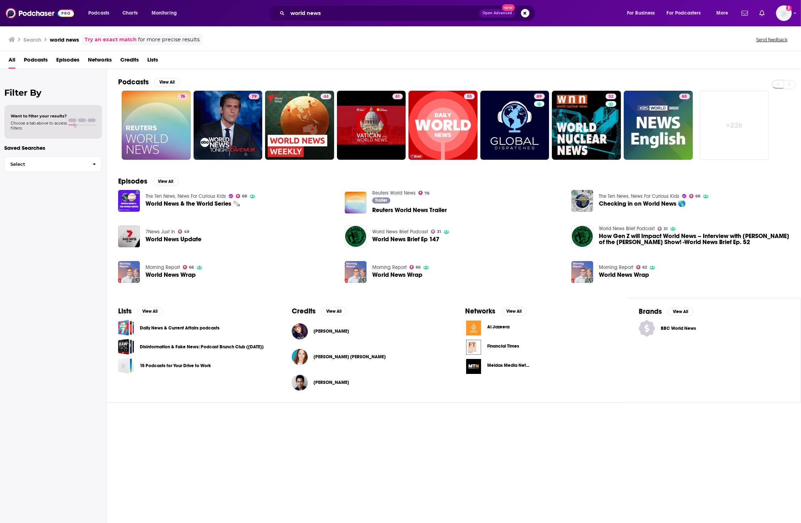
click at [161, 269] on link "Morning Report" at bounding box center [163, 267] width 35 height 6
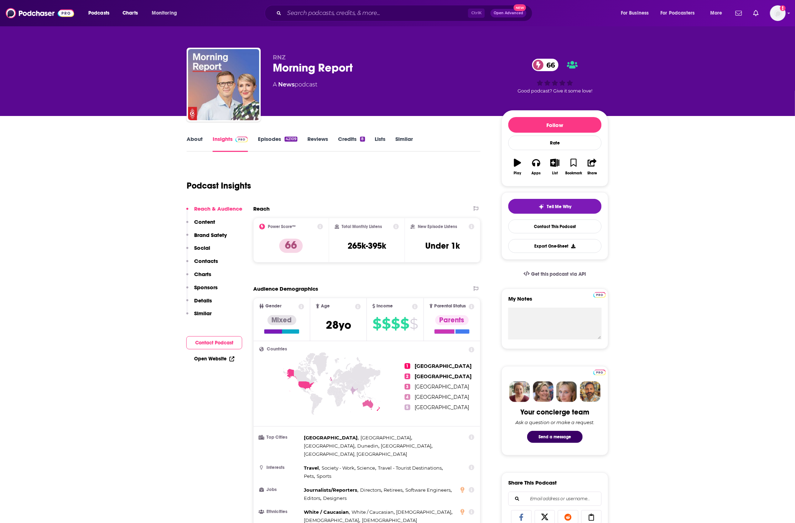
click at [137, 16] on span "Charts" at bounding box center [129, 13] width 15 height 10
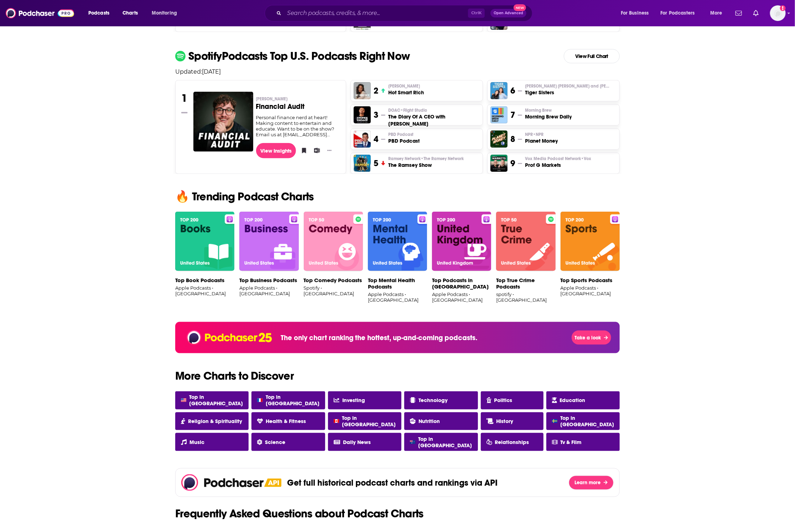
scroll to position [311, 0]
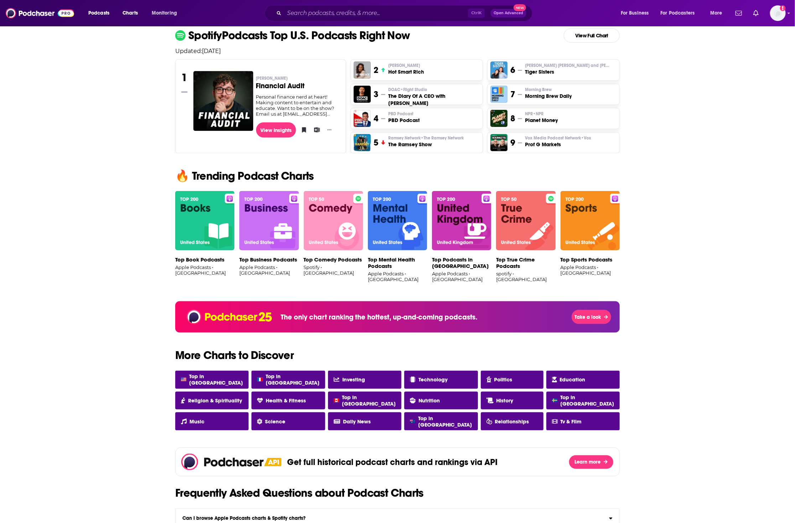
click at [253, 208] on img at bounding box center [268, 221] width 59 height 60
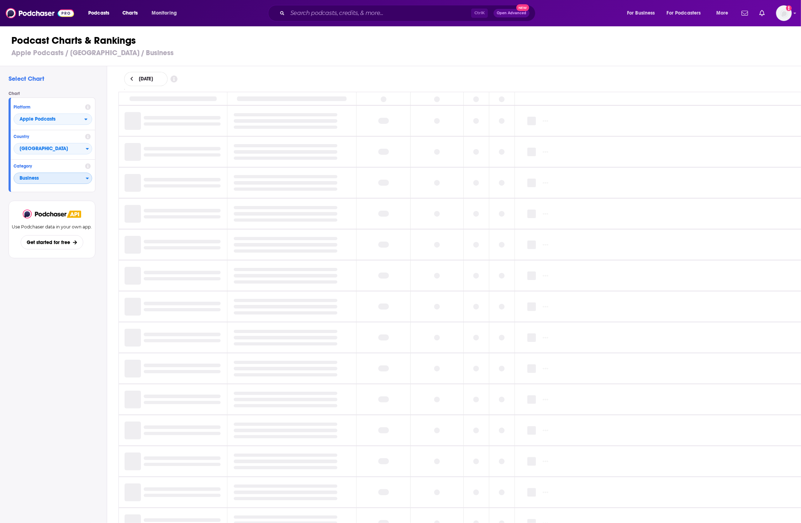
click at [44, 180] on span "Business" at bounding box center [50, 179] width 72 height 12
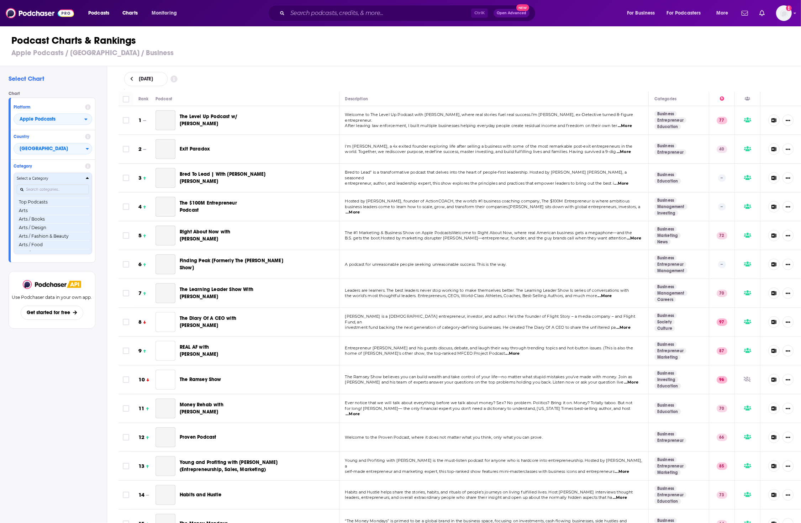
click at [77, 180] on h4 "Select a Category" at bounding box center [50, 179] width 66 height 4
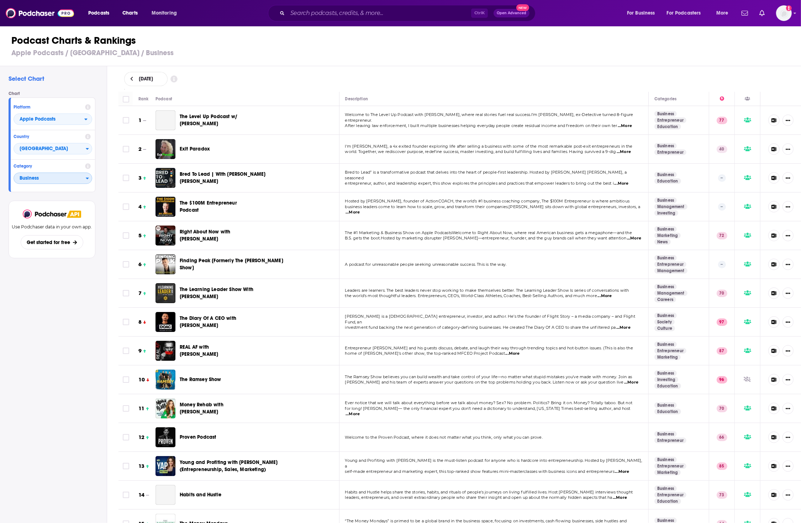
click at [77, 180] on span "Business" at bounding box center [50, 179] width 72 height 12
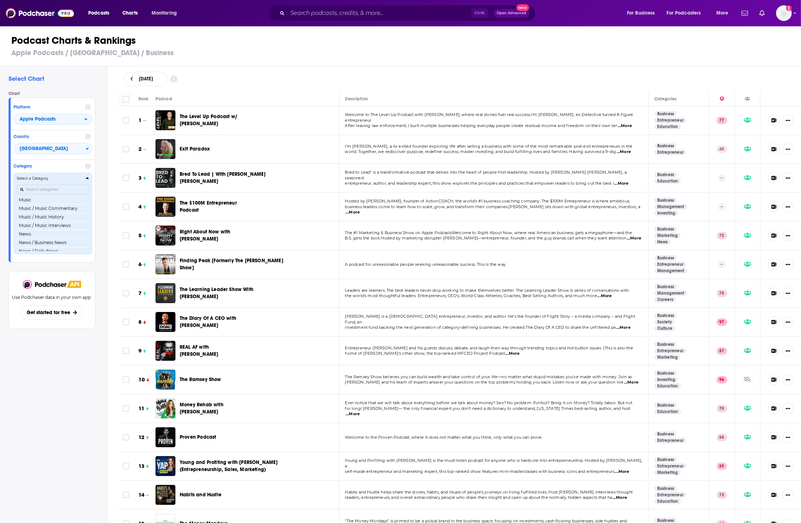
scroll to position [468, 0]
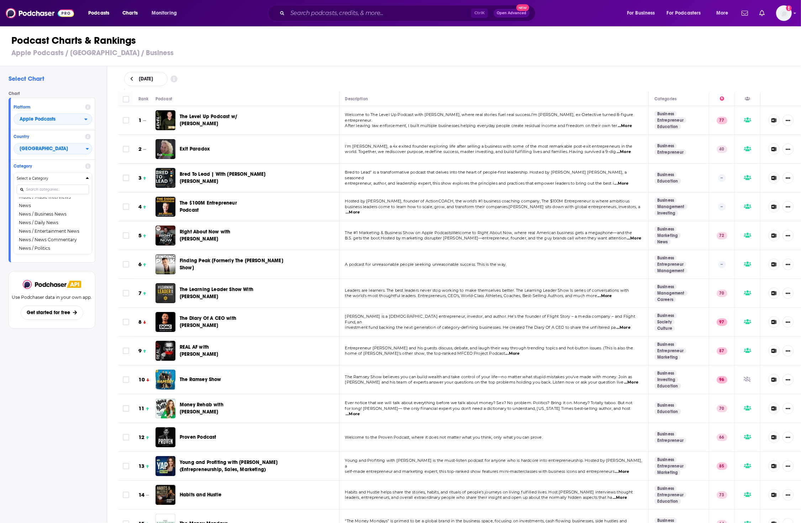
click at [47, 189] on input "Categories" at bounding box center [53, 190] width 72 height 10
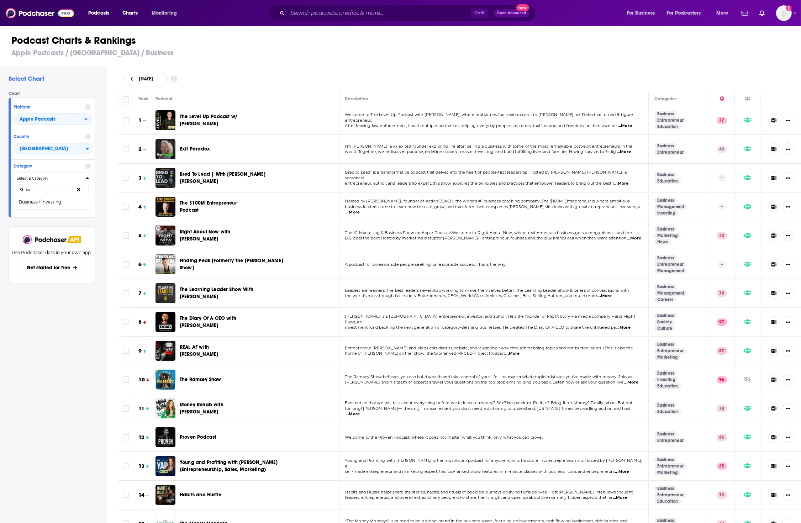
type input "inv"
click at [53, 205] on button "Business / Investing" at bounding box center [53, 202] width 72 height 9
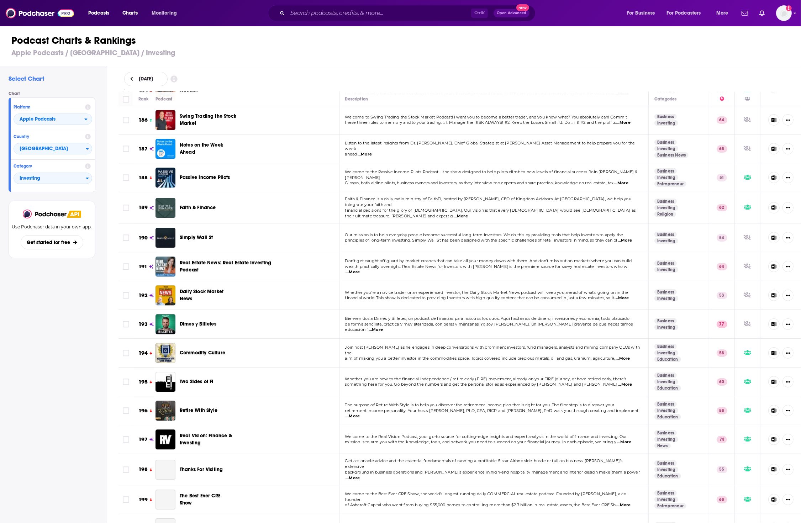
scroll to position [5364, 0]
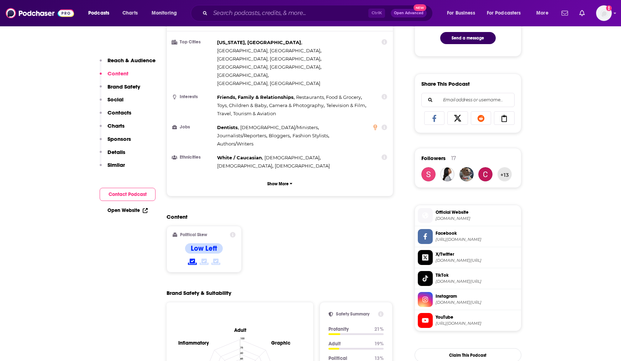
scroll to position [489, 0]
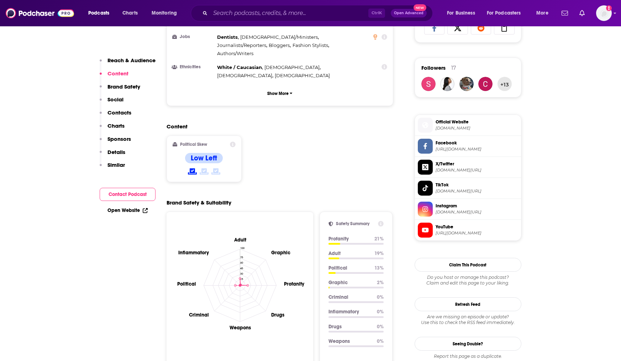
click at [481, 129] on span "herfirst100k.com" at bounding box center [477, 128] width 83 height 5
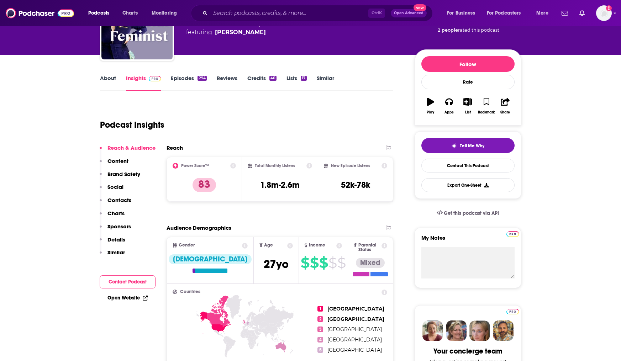
scroll to position [0, 0]
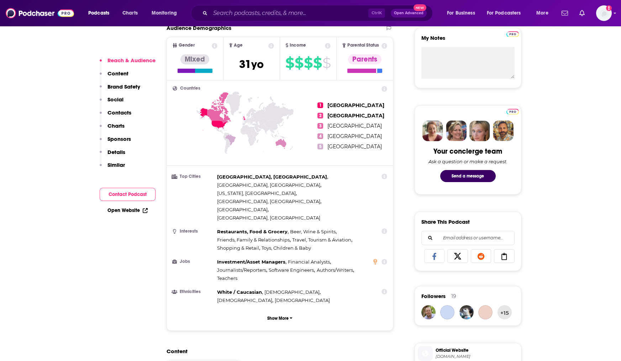
scroll to position [400, 0]
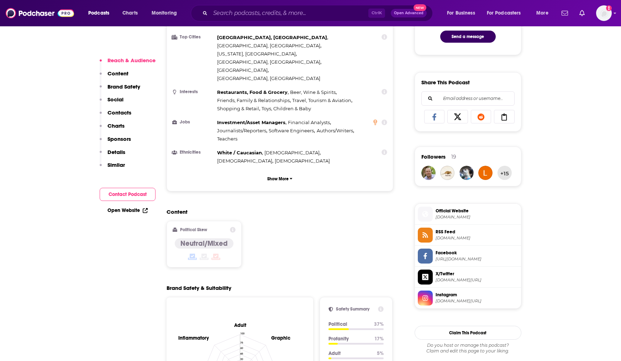
click at [476, 220] on span "howtomoney.com" at bounding box center [477, 217] width 83 height 5
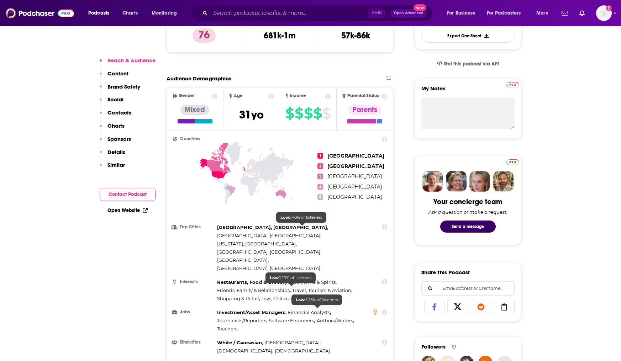
scroll to position [133, 0]
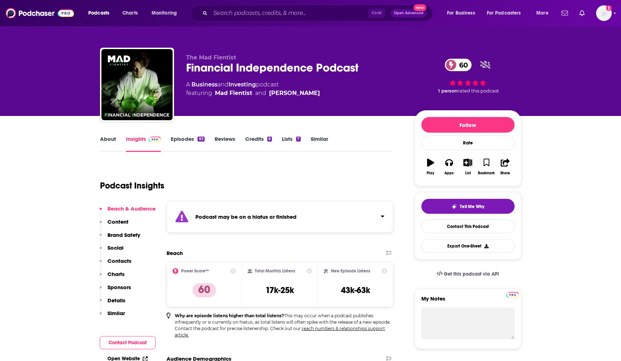
click at [184, 143] on link "Episodes 83" at bounding box center [187, 144] width 33 height 16
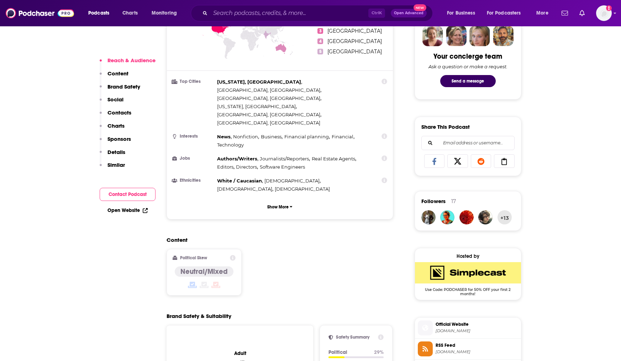
scroll to position [445, 0]
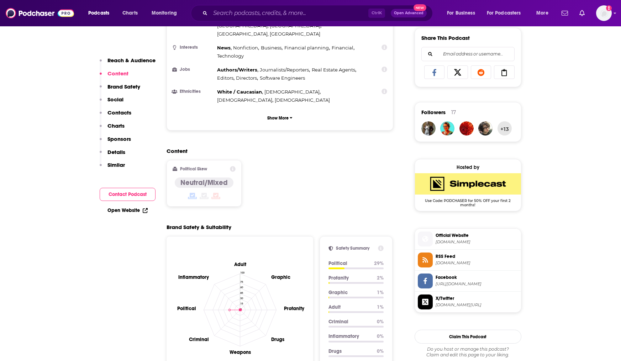
drag, startPoint x: 472, startPoint y: 243, endPoint x: 446, endPoint y: 245, distance: 25.7
click at [446, 245] on span "simplecast.com" at bounding box center [477, 242] width 83 height 5
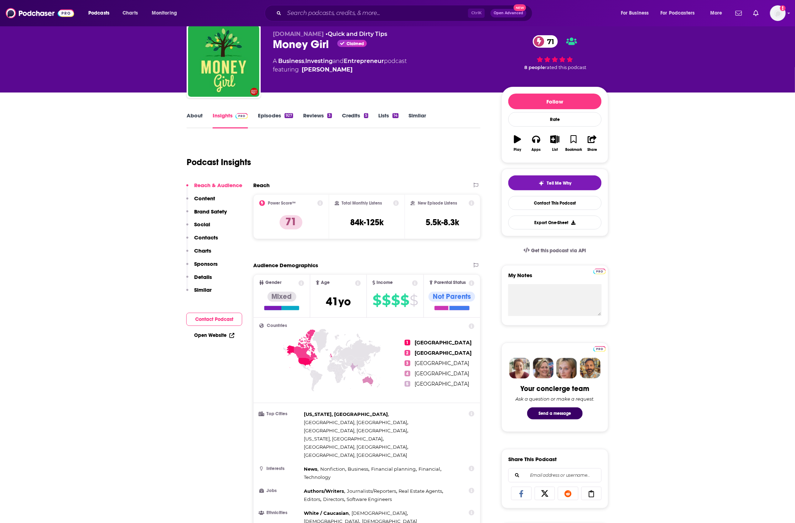
scroll to position [44, 0]
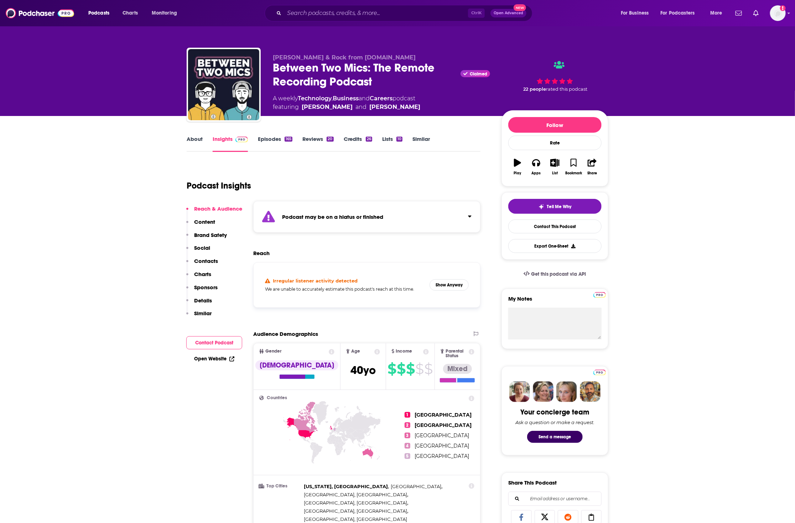
click at [282, 138] on link "Episodes 165" at bounding box center [275, 144] width 35 height 16
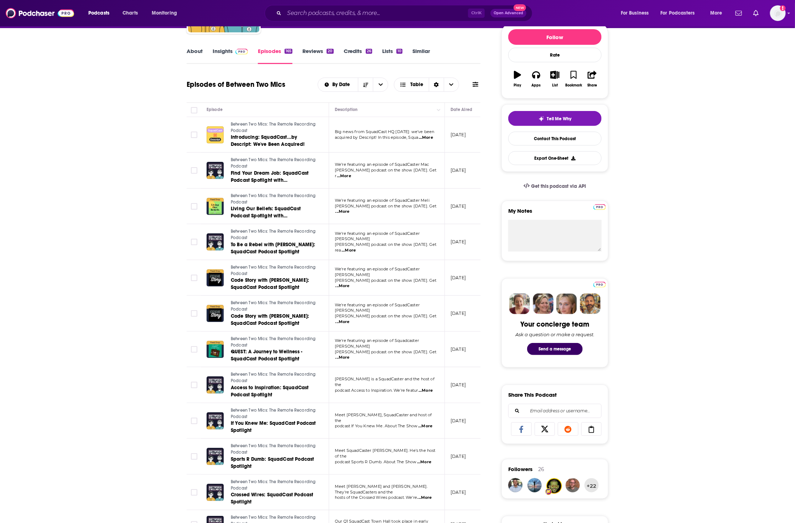
scroll to position [89, 0]
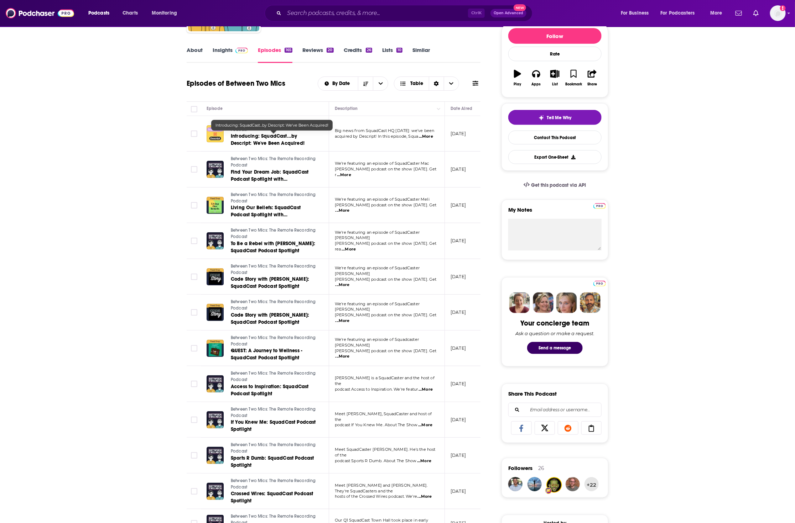
click at [259, 141] on span "Introducing: SquadCast...by Descript: We've Been Acquired!" at bounding box center [268, 139] width 74 height 13
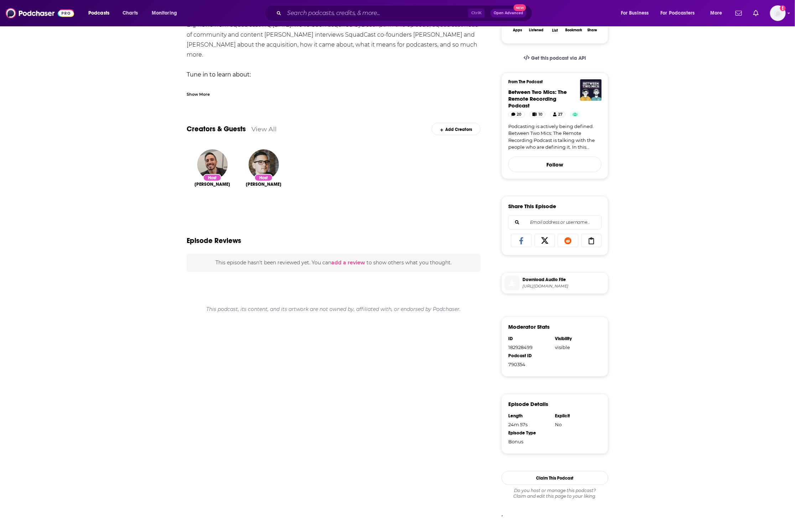
scroll to position [150, 0]
click at [566, 286] on span "https://www.buzzsprout.com/1821545/episodes/13405387-introducing-squadcast-by-d…" at bounding box center [563, 286] width 83 height 5
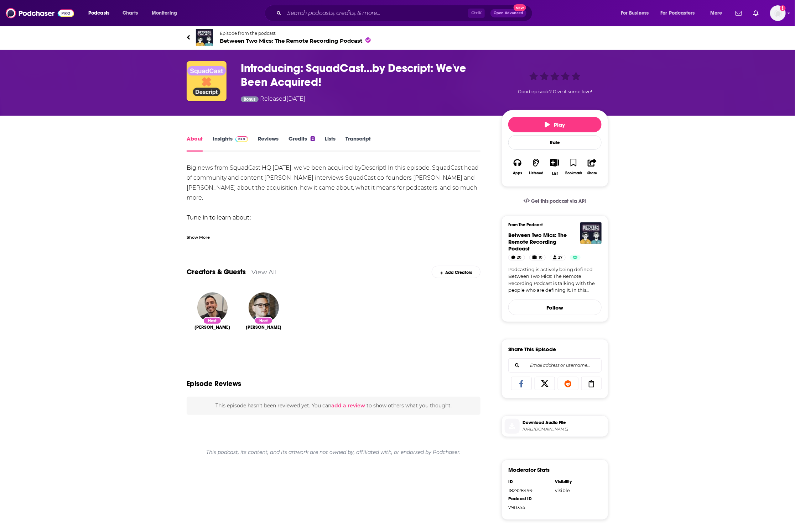
scroll to position [0, 0]
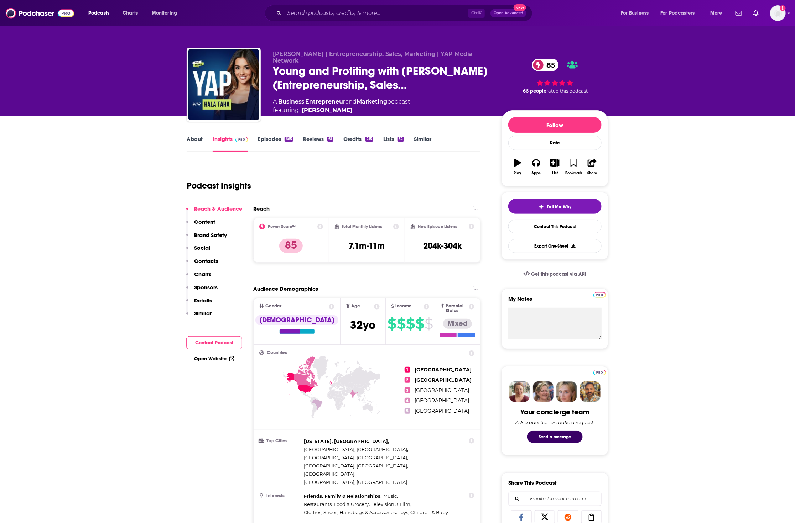
click at [196, 140] on link "About" at bounding box center [195, 144] width 16 height 16
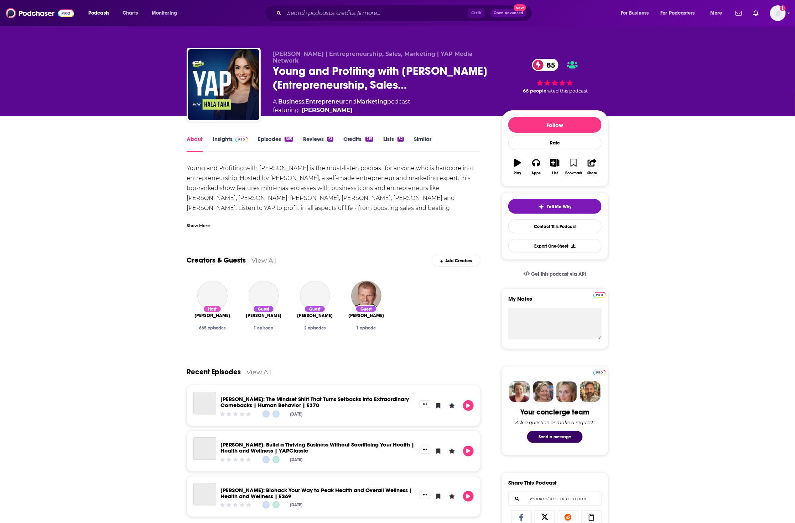
click at [237, 142] on span at bounding box center [241, 139] width 12 height 7
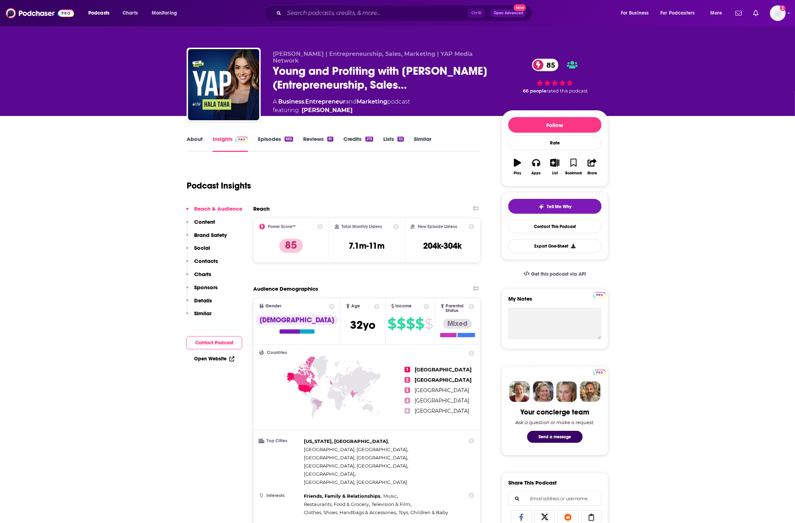
click at [191, 138] on link "About" at bounding box center [195, 144] width 16 height 16
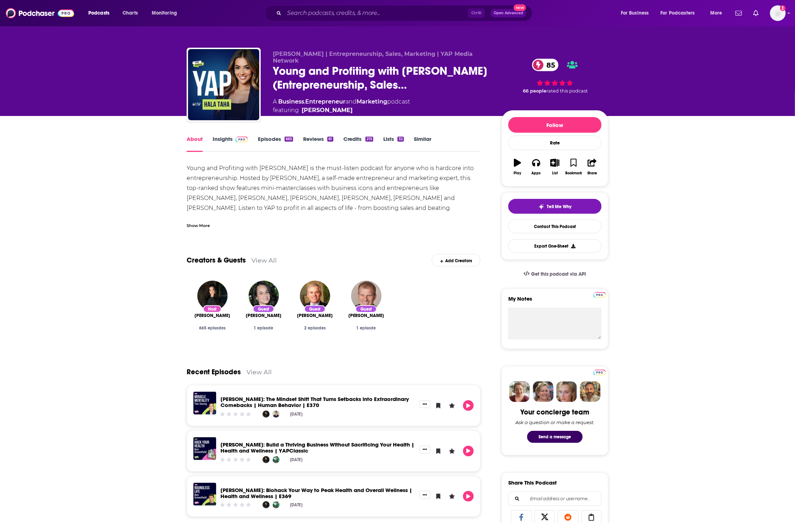
click at [276, 137] on link "Episodes 665" at bounding box center [275, 144] width 35 height 16
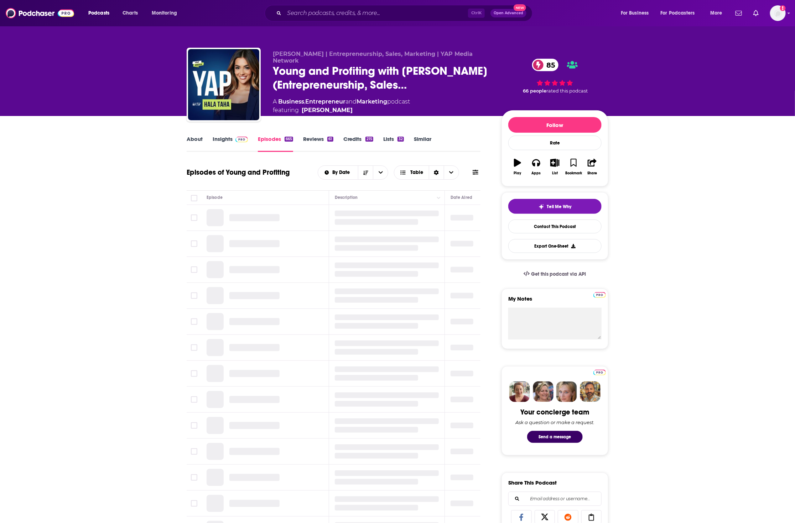
click at [231, 139] on link "Insights" at bounding box center [230, 144] width 35 height 16
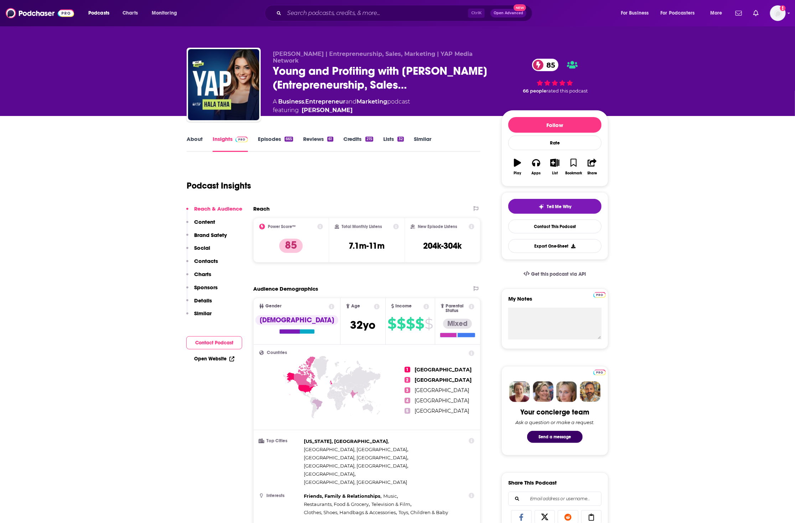
click at [269, 139] on link "Episodes 665" at bounding box center [275, 144] width 35 height 16
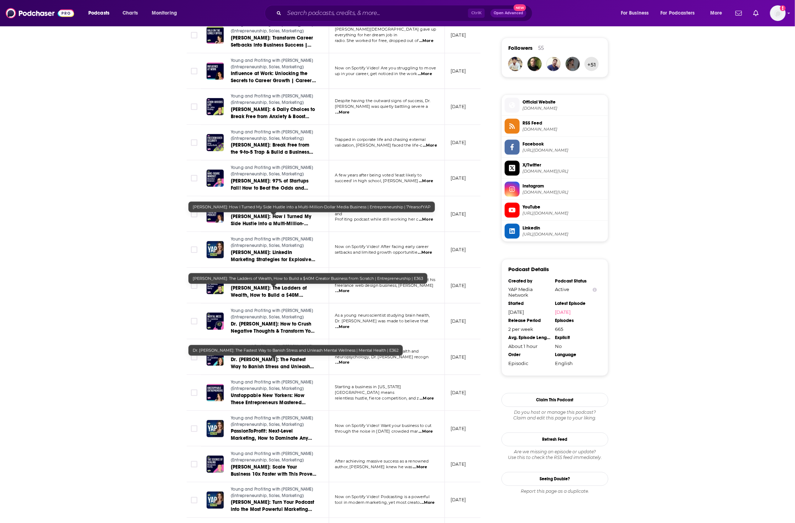
scroll to position [621, 0]
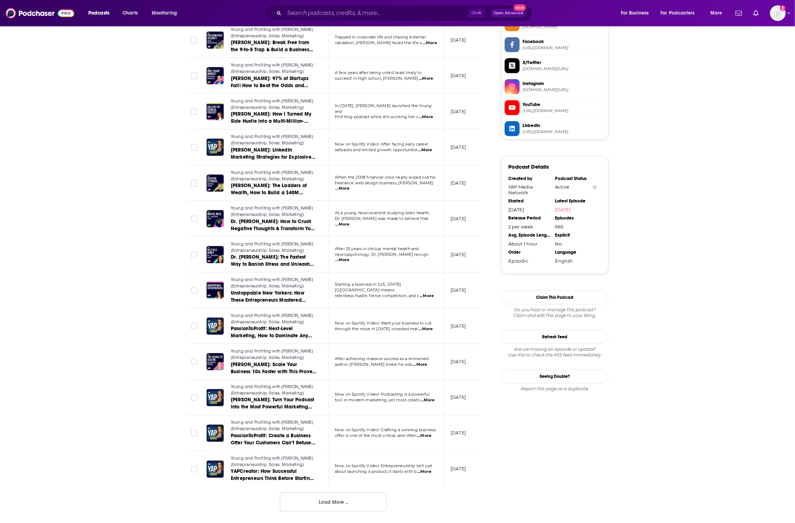
click at [325, 500] on button "Load More ..." at bounding box center [333, 502] width 107 height 19
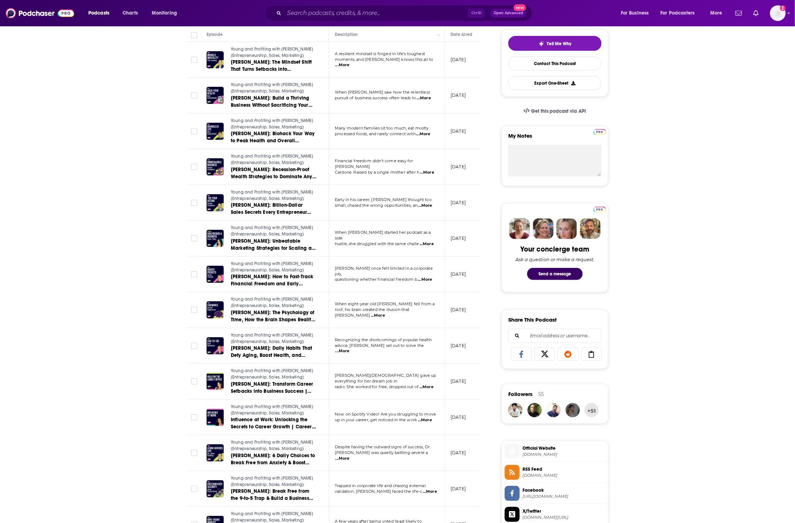
scroll to position [178, 0]
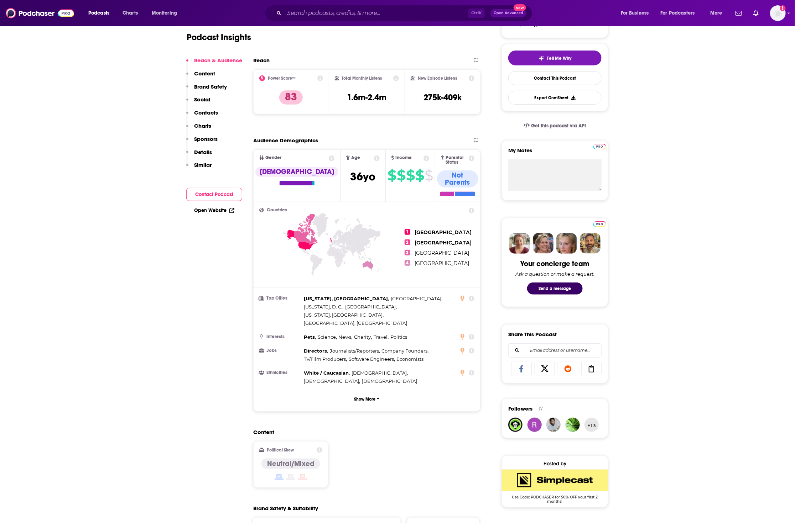
scroll to position [311, 0]
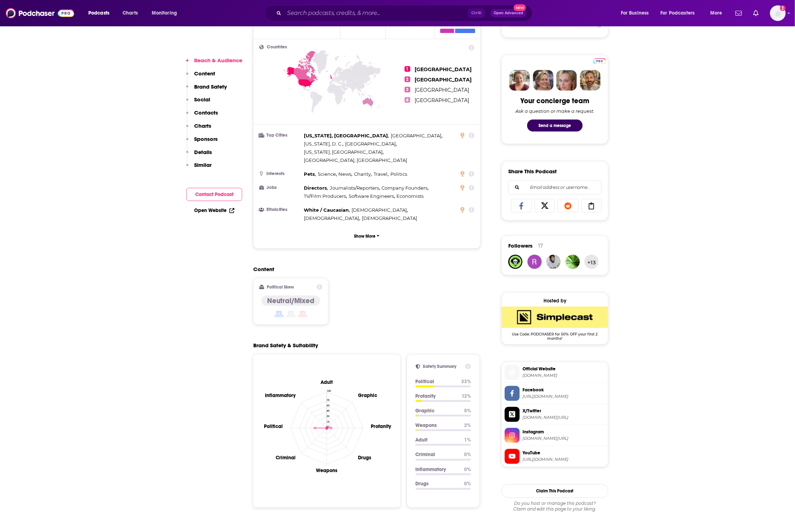
click at [571, 378] on span "[DOMAIN_NAME]" at bounding box center [563, 375] width 83 height 5
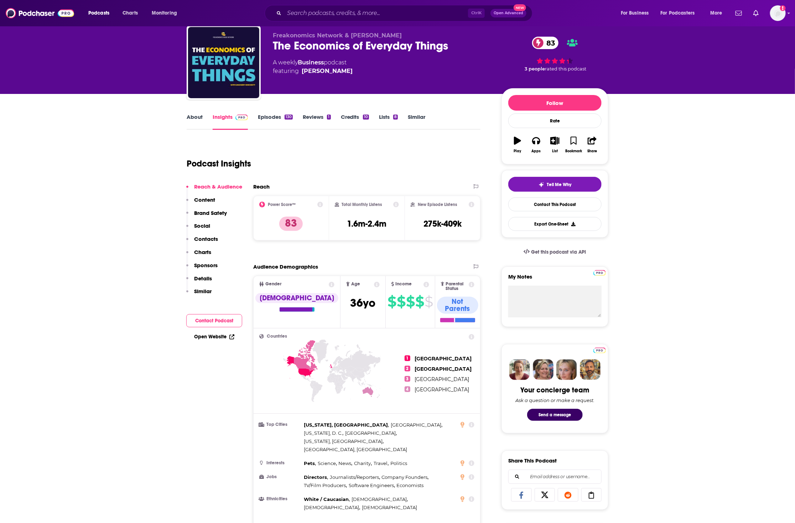
scroll to position [0, 0]
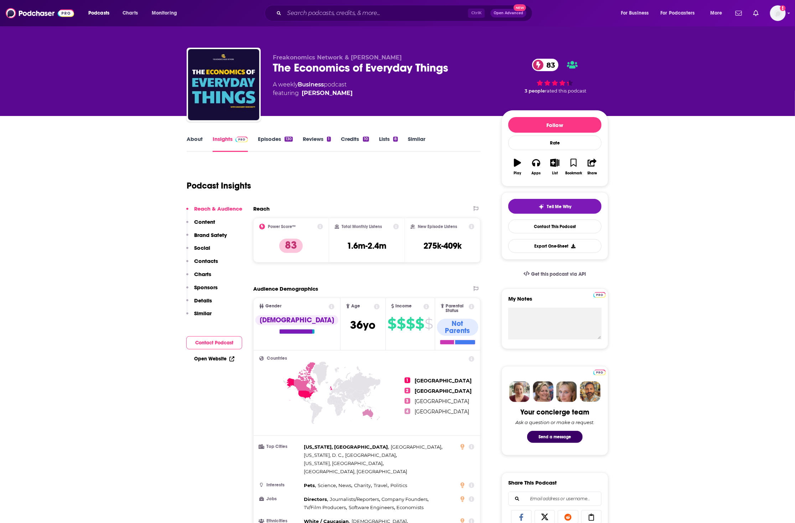
drag, startPoint x: 437, startPoint y: 184, endPoint x: 390, endPoint y: 170, distance: 48.7
click at [435, 183] on div "Podcast Insights" at bounding box center [331, 181] width 288 height 36
click at [191, 137] on link "About" at bounding box center [195, 144] width 16 height 16
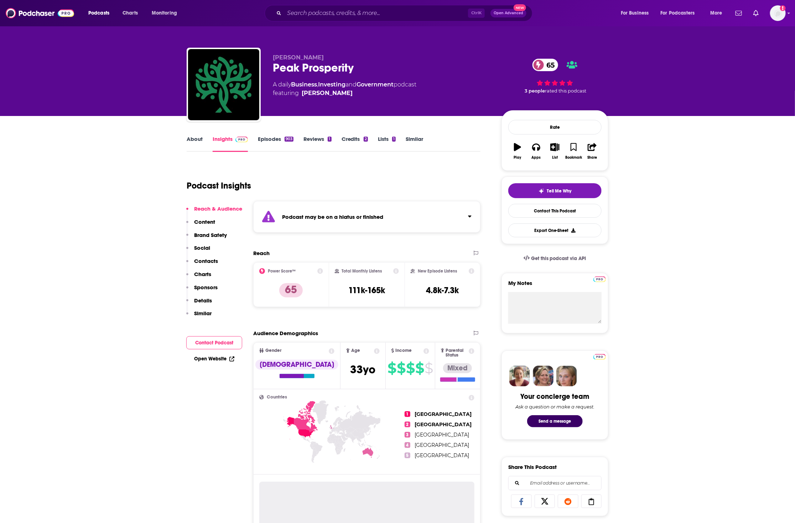
click at [283, 137] on link "Episodes 903" at bounding box center [276, 144] width 36 height 16
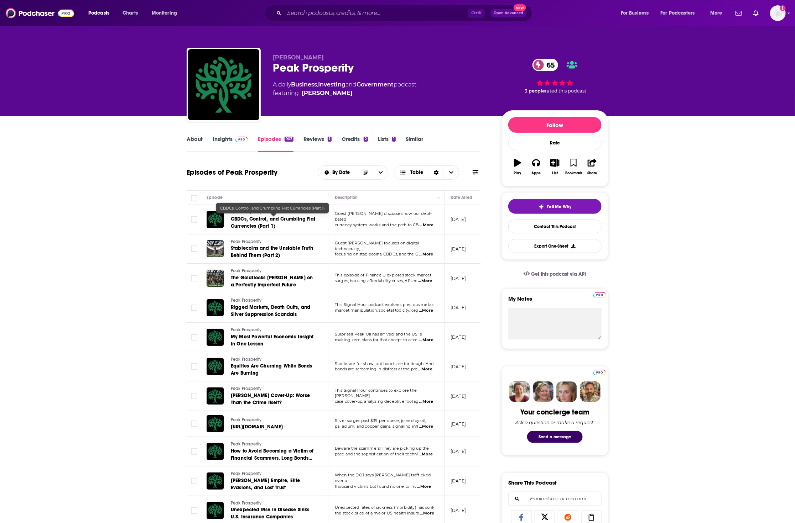
click at [281, 222] on span "CBDCs, Control, and Crumbling Fiat Currencies (Part 1)" at bounding box center [273, 222] width 85 height 13
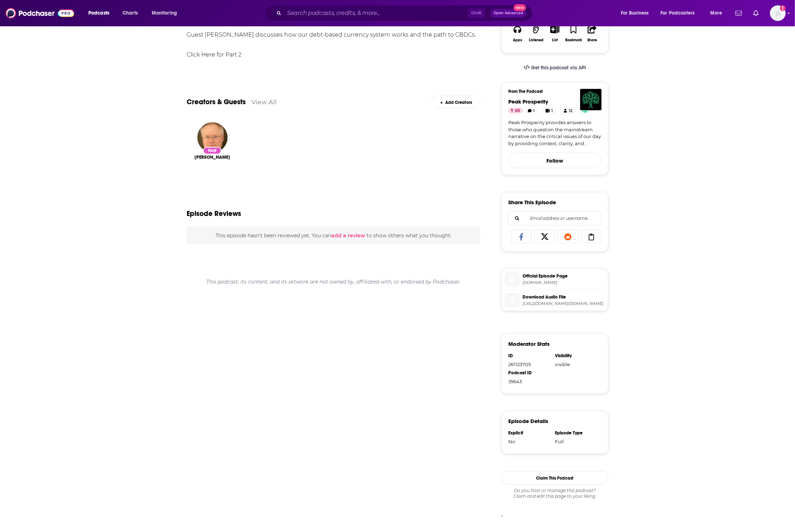
scroll to position [137, 0]
click at [555, 276] on span "Official Episode Page" at bounding box center [563, 276] width 83 height 6
